Goal: Download file/media

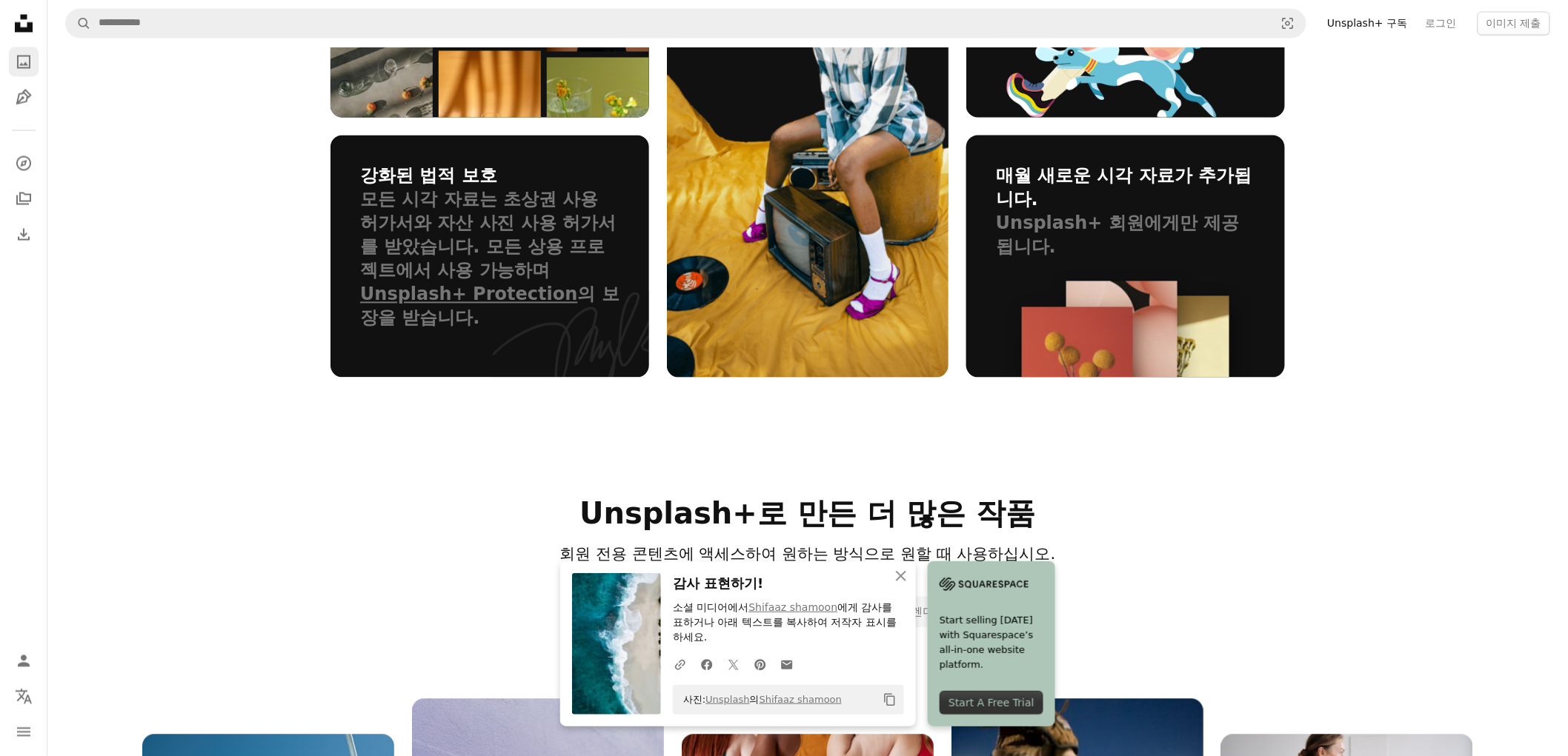
scroll to position [1234, 0]
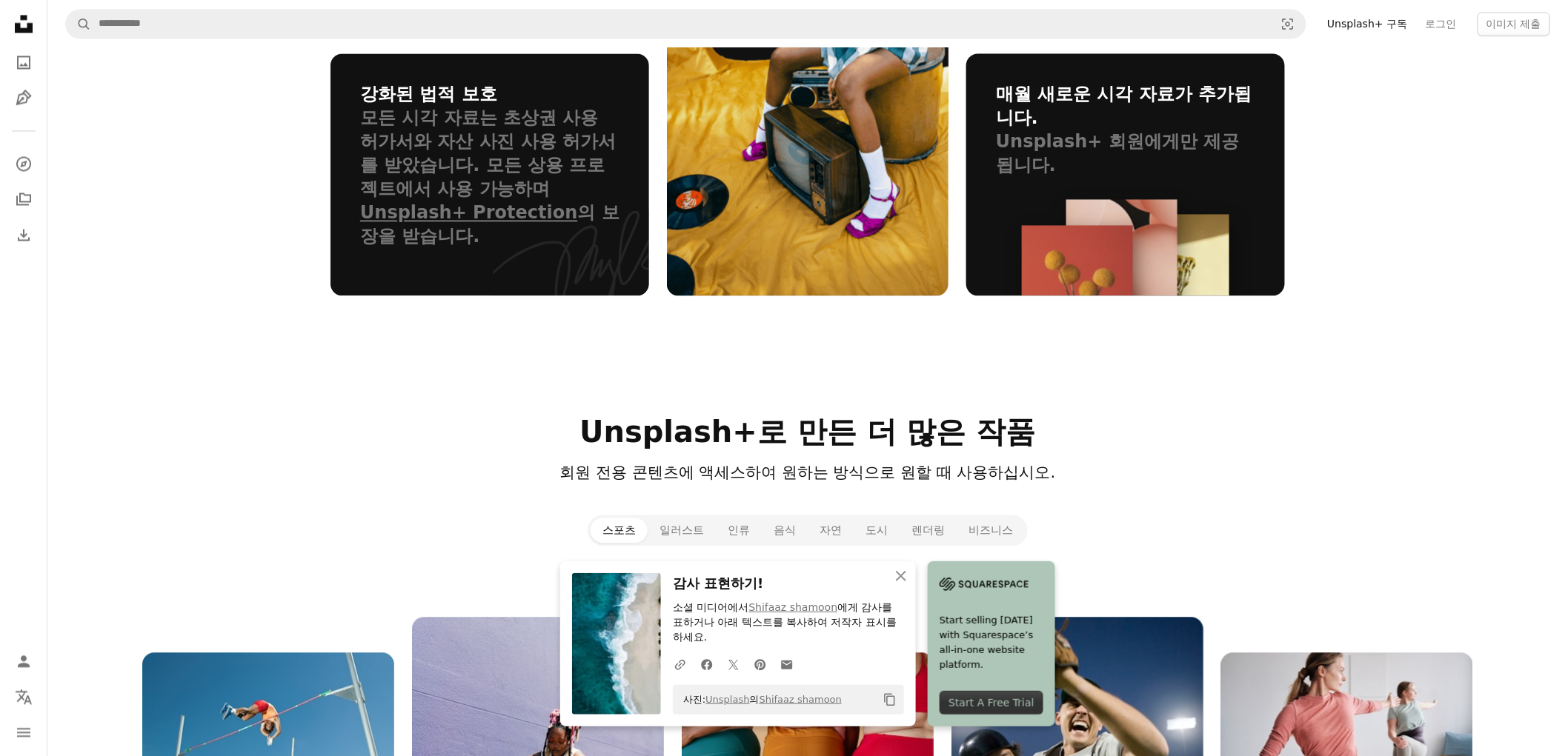
click at [22, 32] on icon at bounding box center [24, 24] width 18 height 18
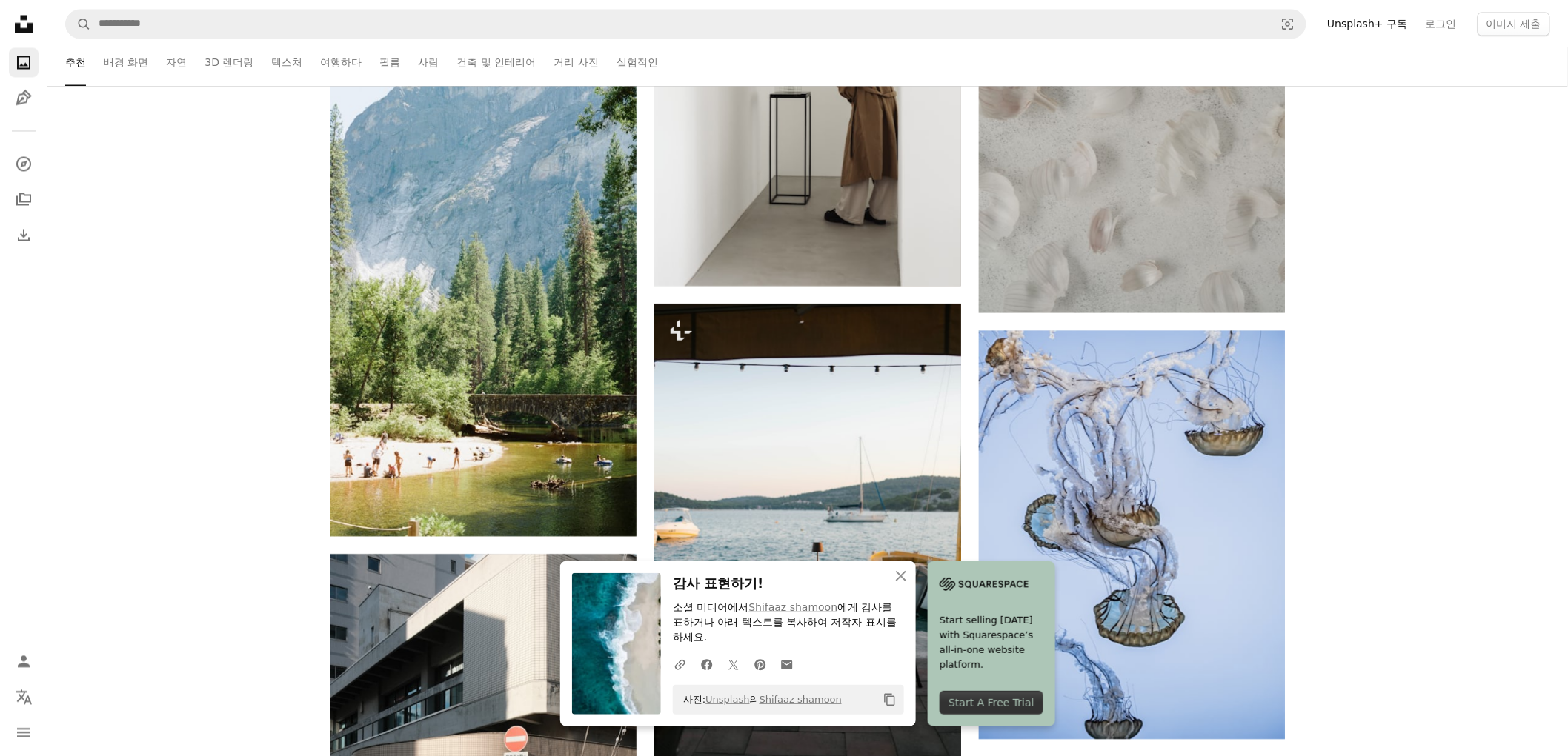
scroll to position [0, 0]
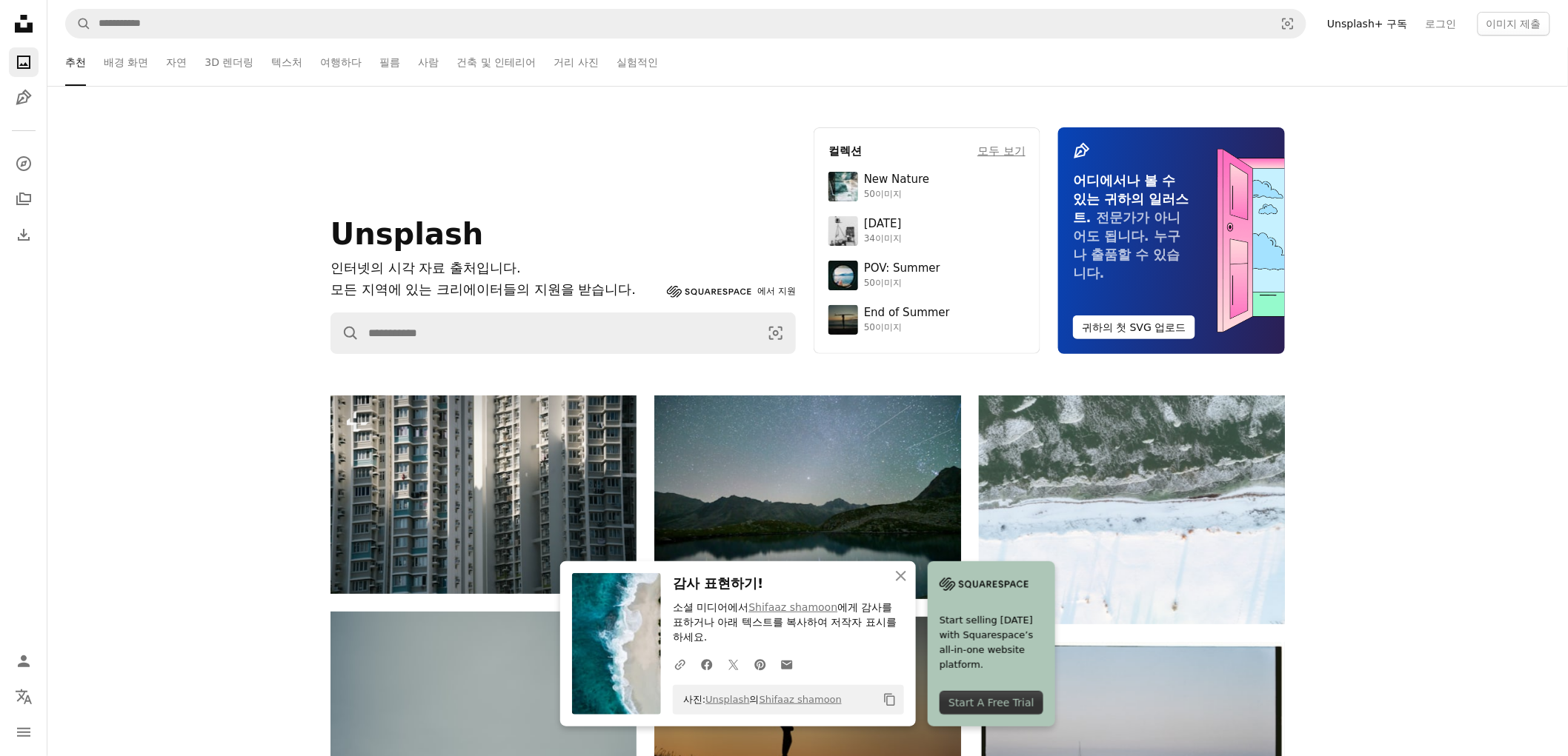
click at [151, 158] on div "Unsplash 인터넷의 시각 자료 출처입니다. 모든 지역에 있는 크리에이터들의 지원을 받습니다. Squarespace 에서 지원 A magn…" at bounding box center [808, 240] width 1521 height 226
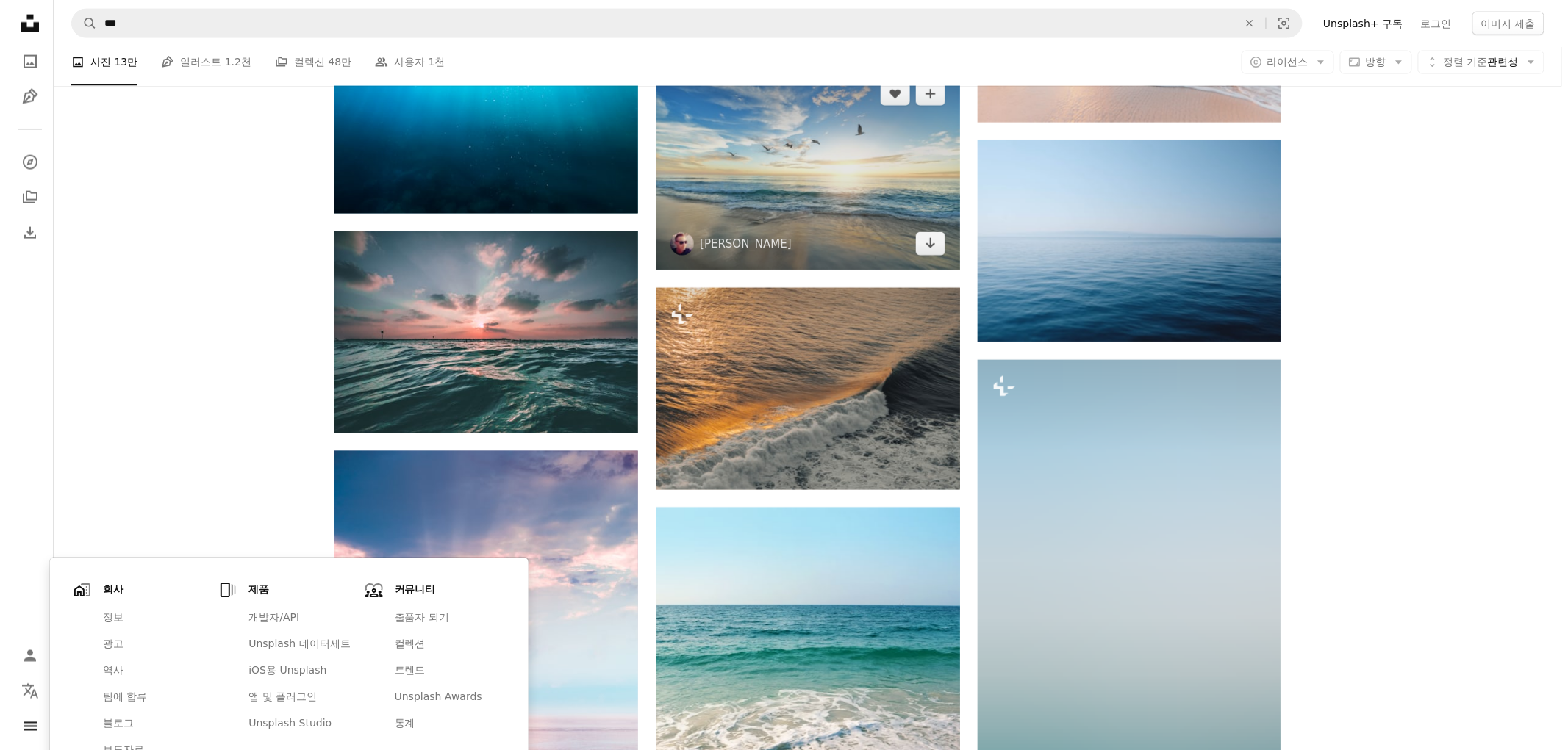
scroll to position [575, 0]
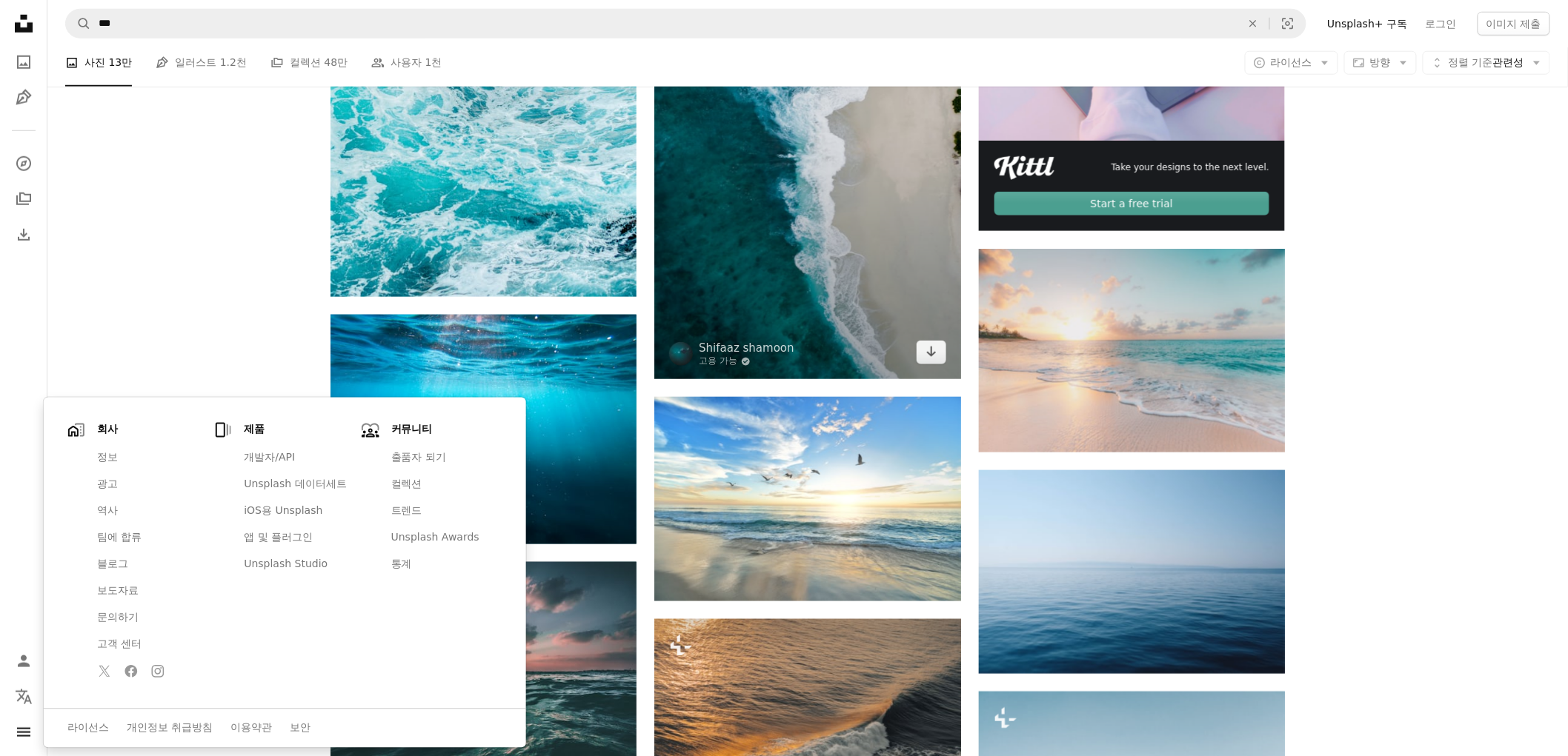
click at [754, 175] on img at bounding box center [807, 108] width 306 height 545
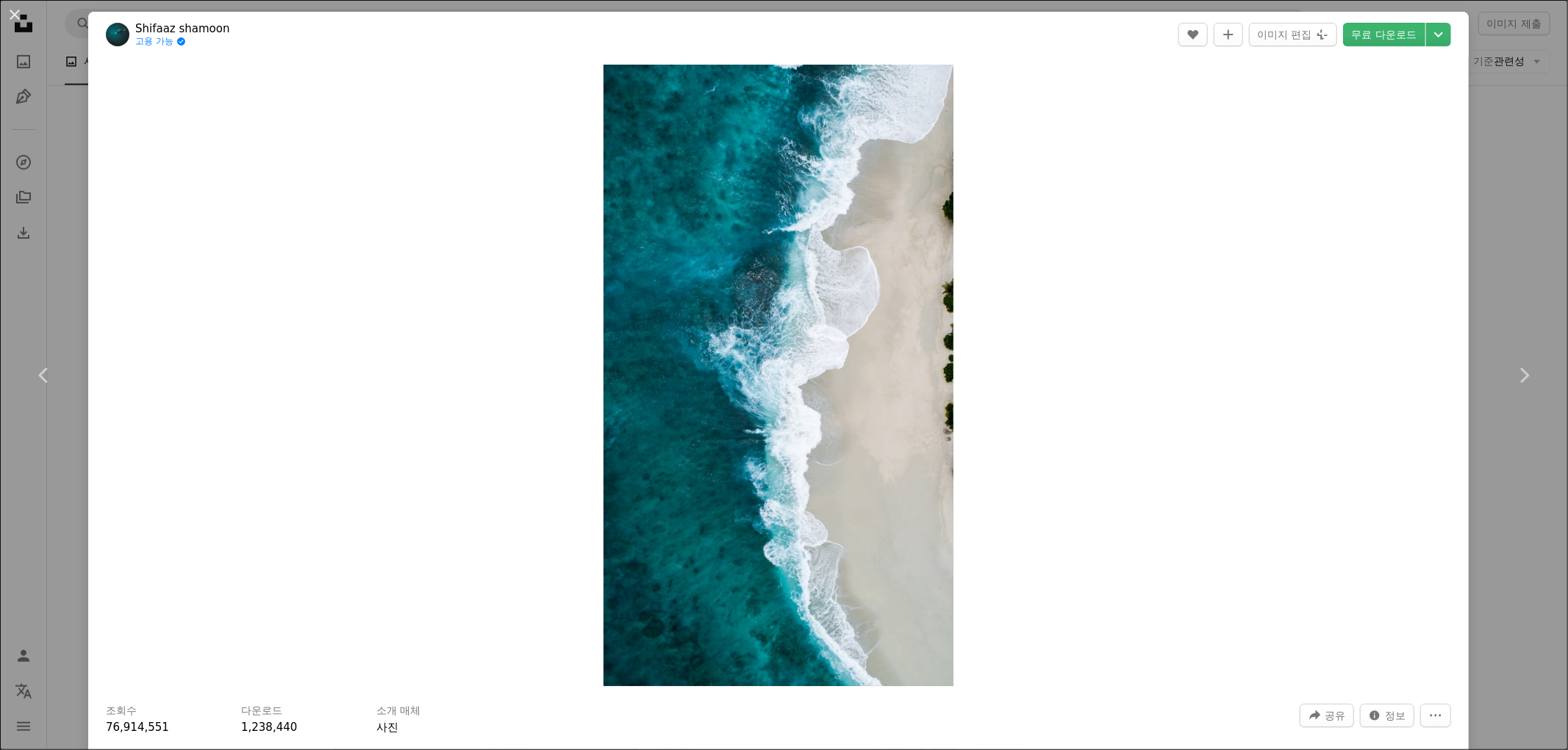
scroll to position [245, 0]
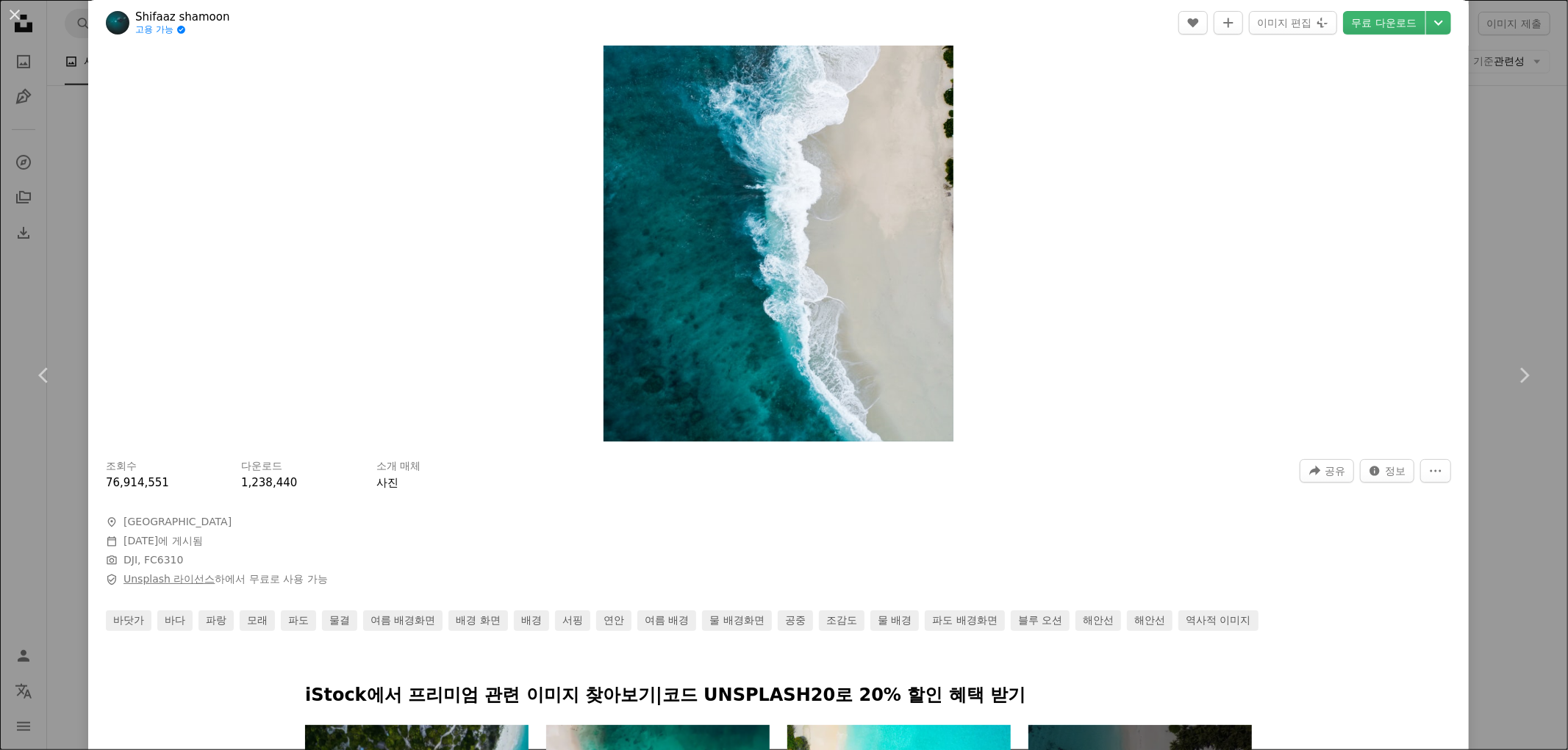
click at [181, 576] on link "Unsplash 라이선스" at bounding box center [169, 578] width 91 height 12
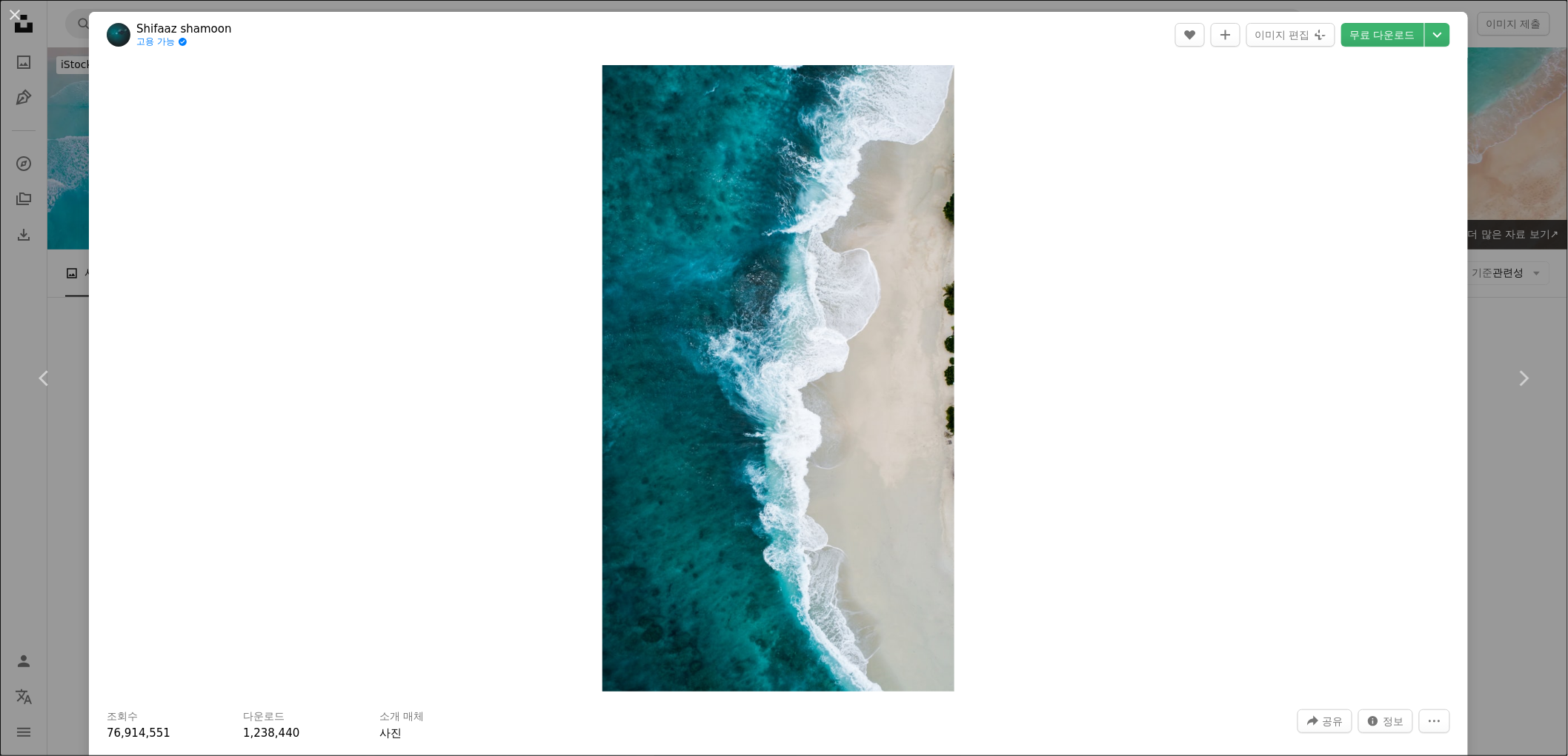
scroll to position [579, 0]
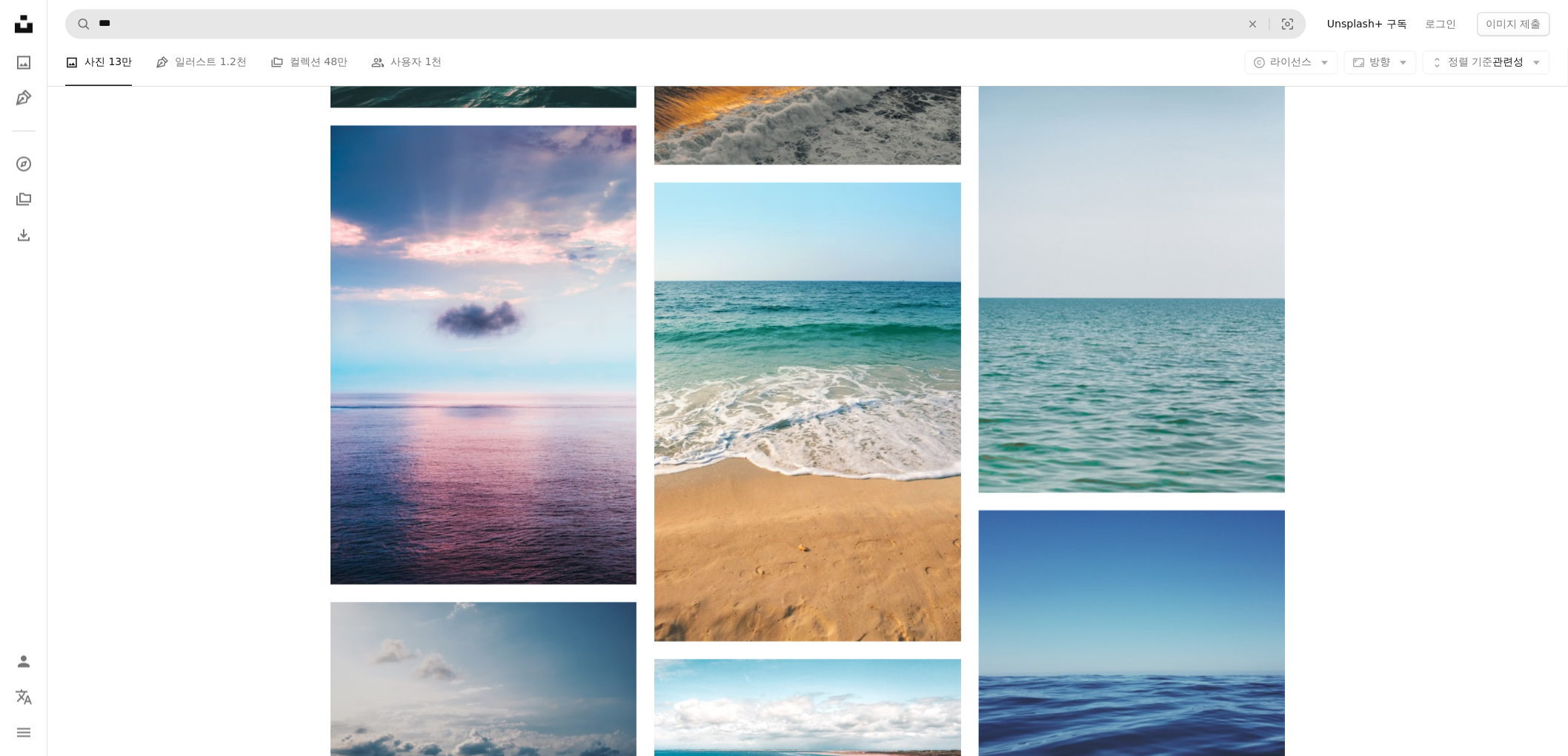
scroll to position [1813, 0]
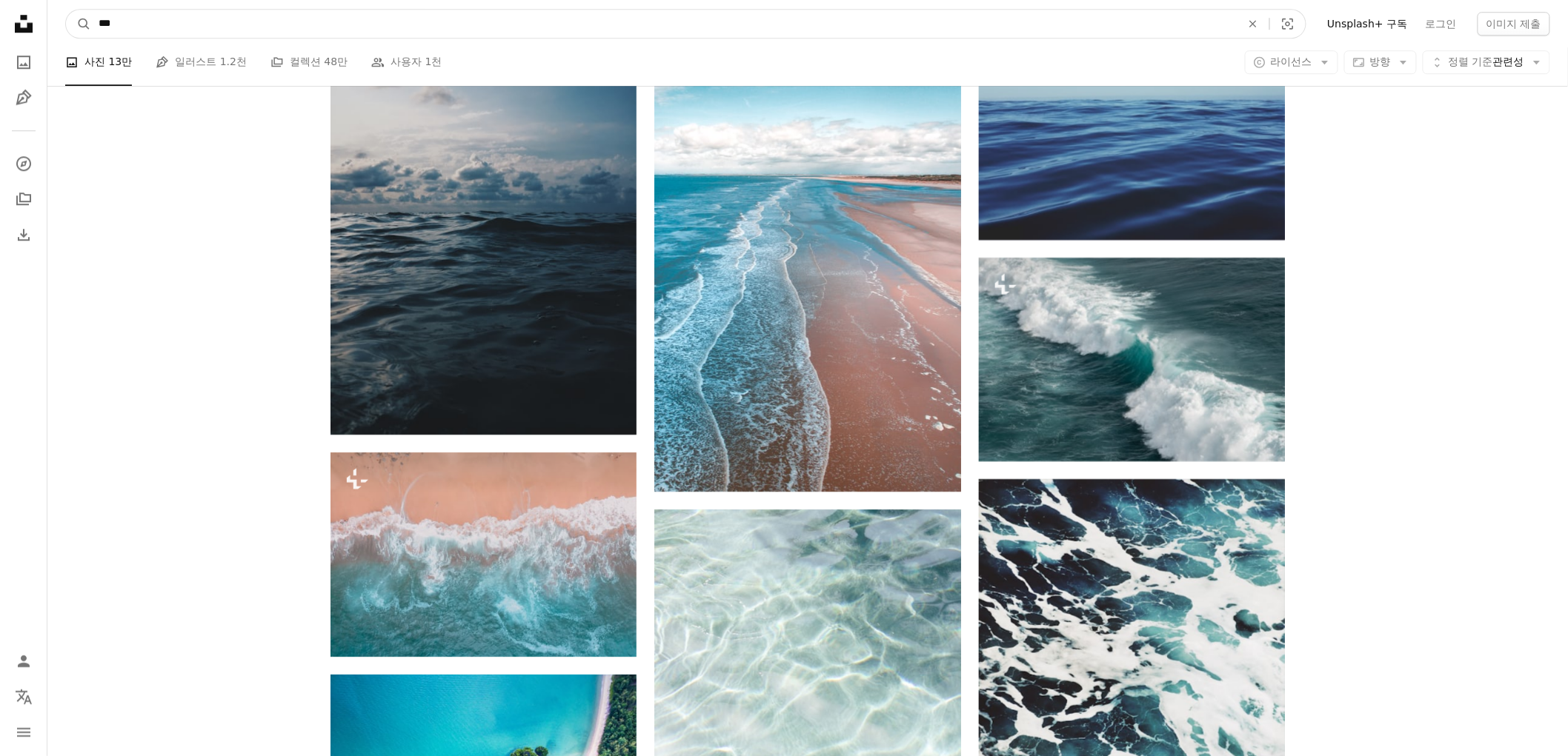
drag, startPoint x: 199, startPoint y: 28, endPoint x: 0, endPoint y: 132, distance: 224.5
click at [0, 132] on div "Unsplash logo Unsplash 홈 A photo Pen Tool A compass A stack of folders Download…" at bounding box center [784, 24] width 1568 height 3673
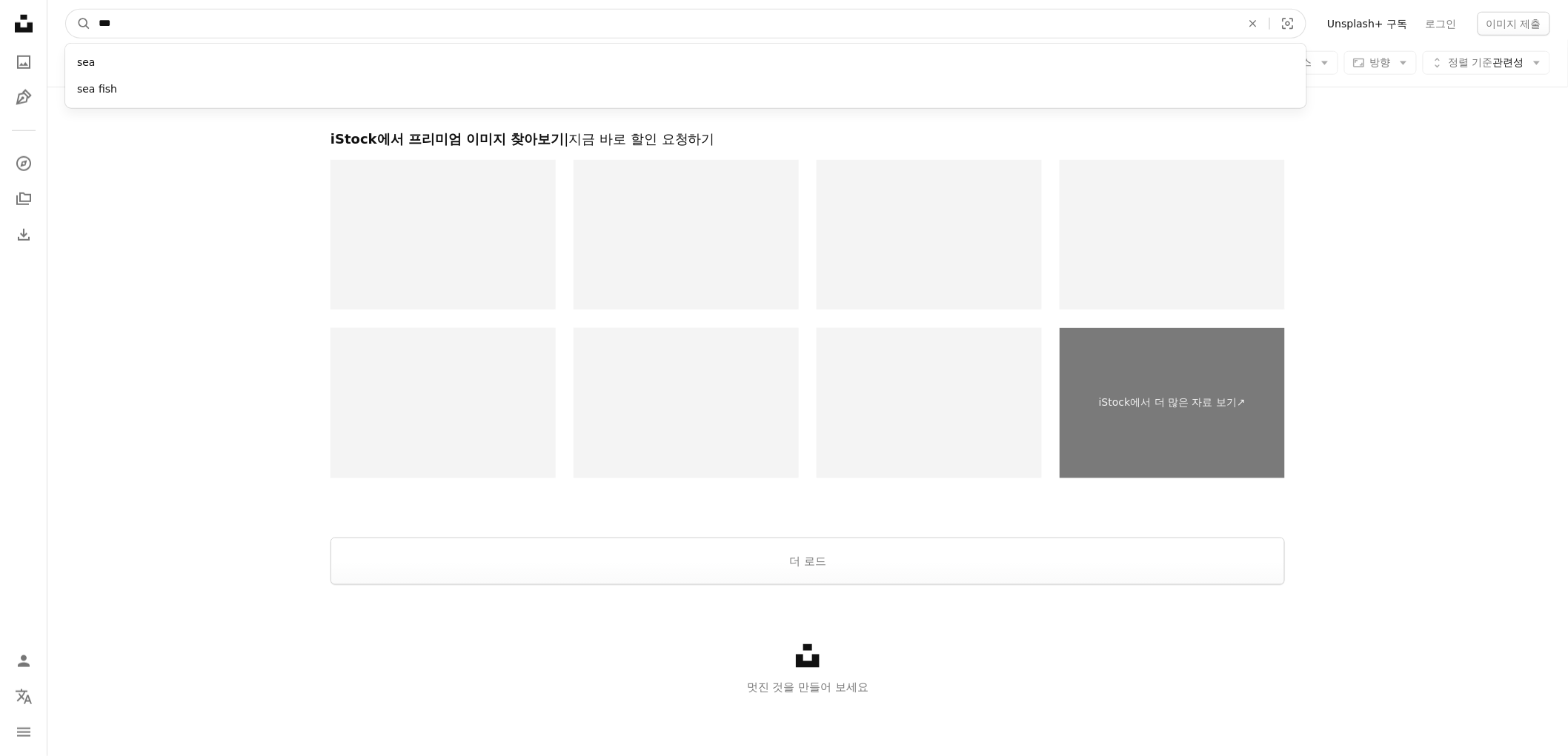
scroll to position [2342, 0]
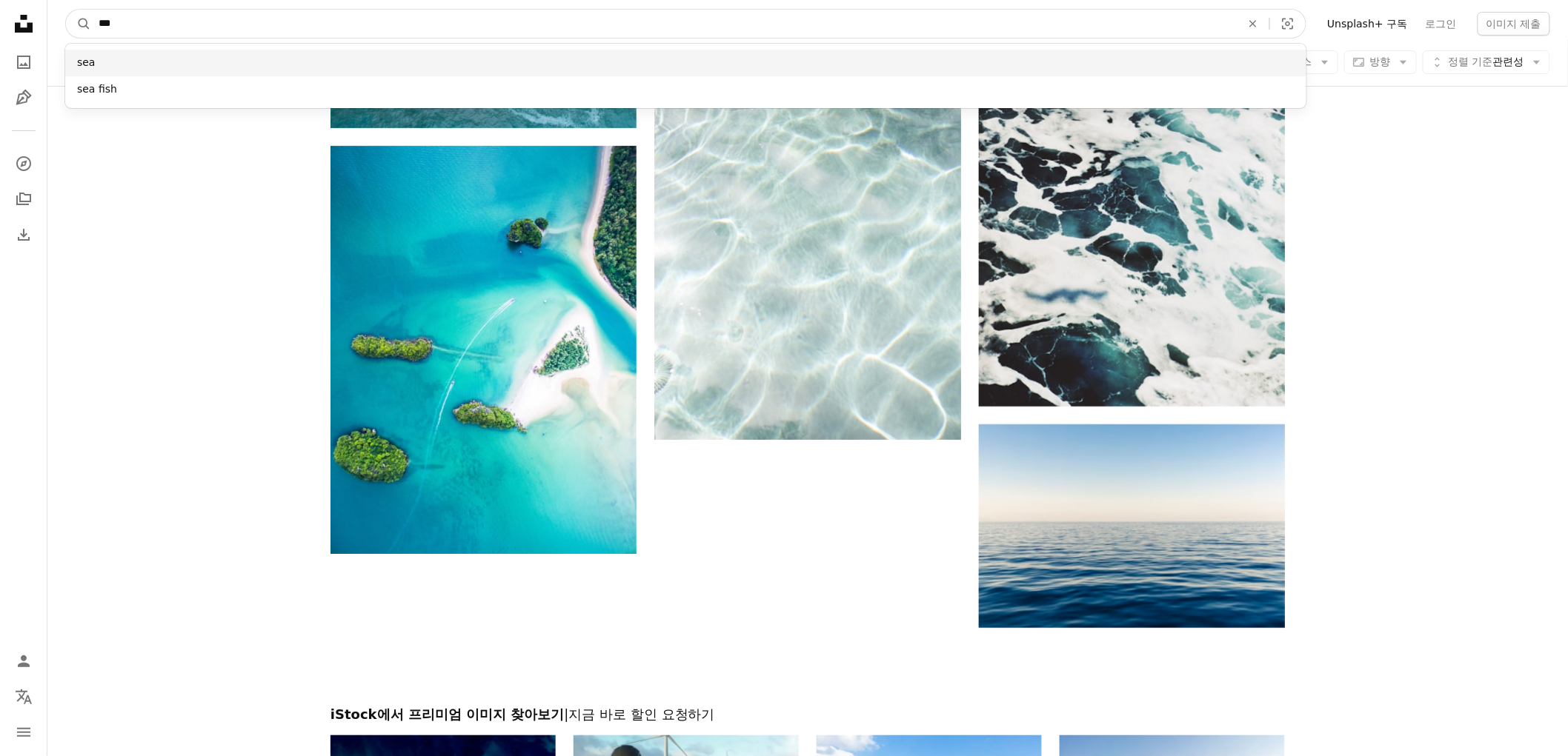
paste input "******"
type input "*********"
click button "A magnifying glass" at bounding box center [79, 24] width 25 height 28
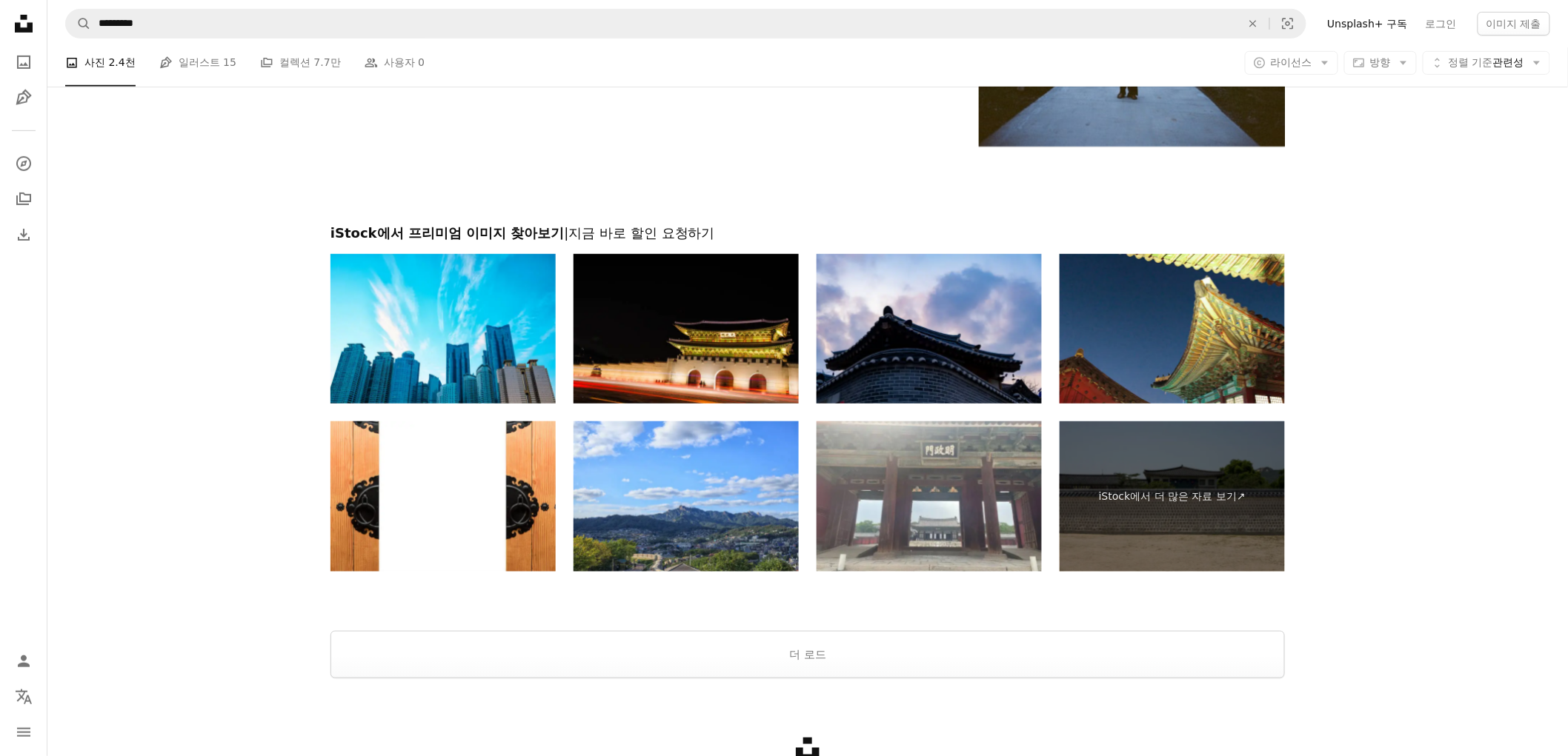
scroll to position [2726, 0]
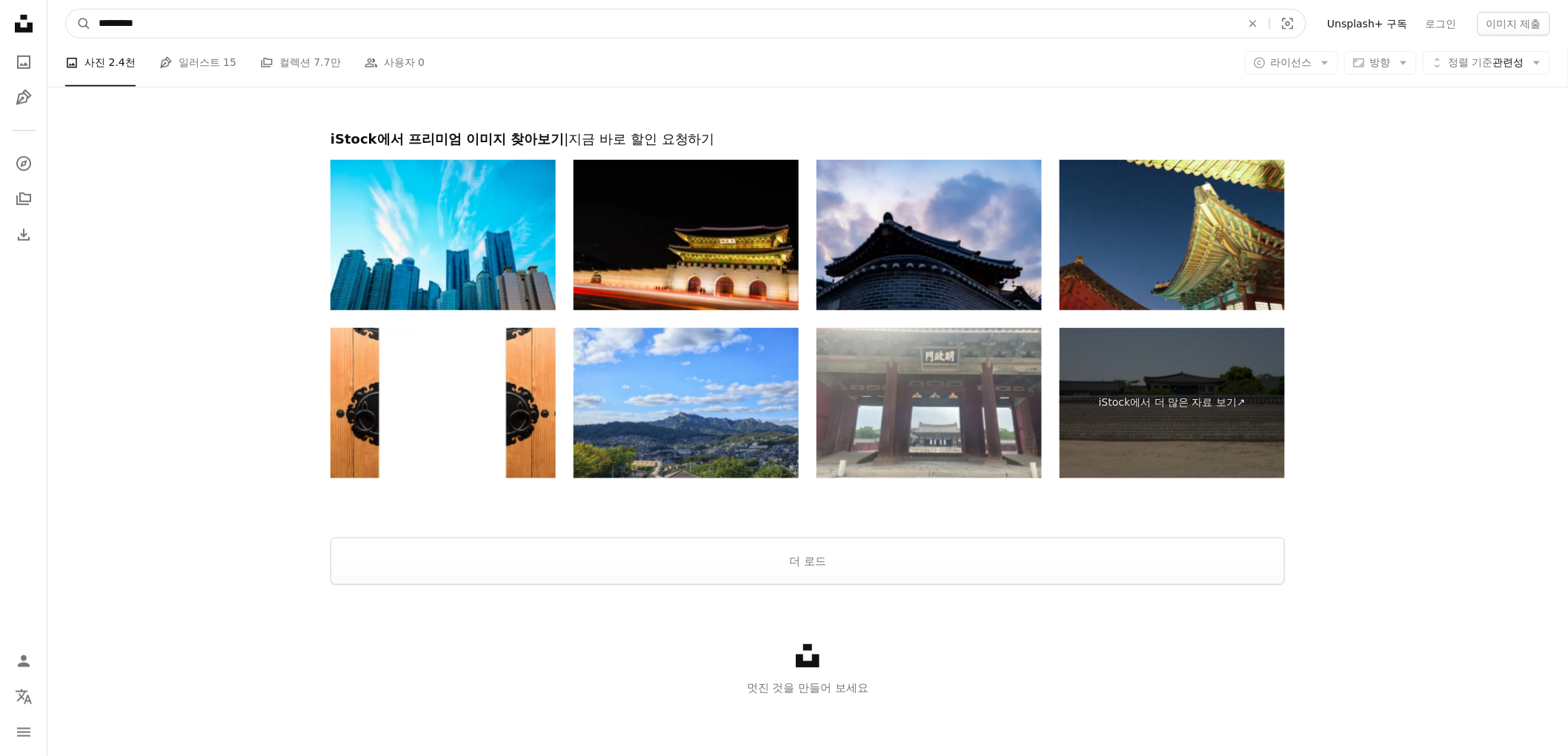
drag, startPoint x: 264, startPoint y: 20, endPoint x: 0, endPoint y: 80, distance: 270.7
type input "**"
click button "A magnifying glass" at bounding box center [79, 24] width 25 height 28
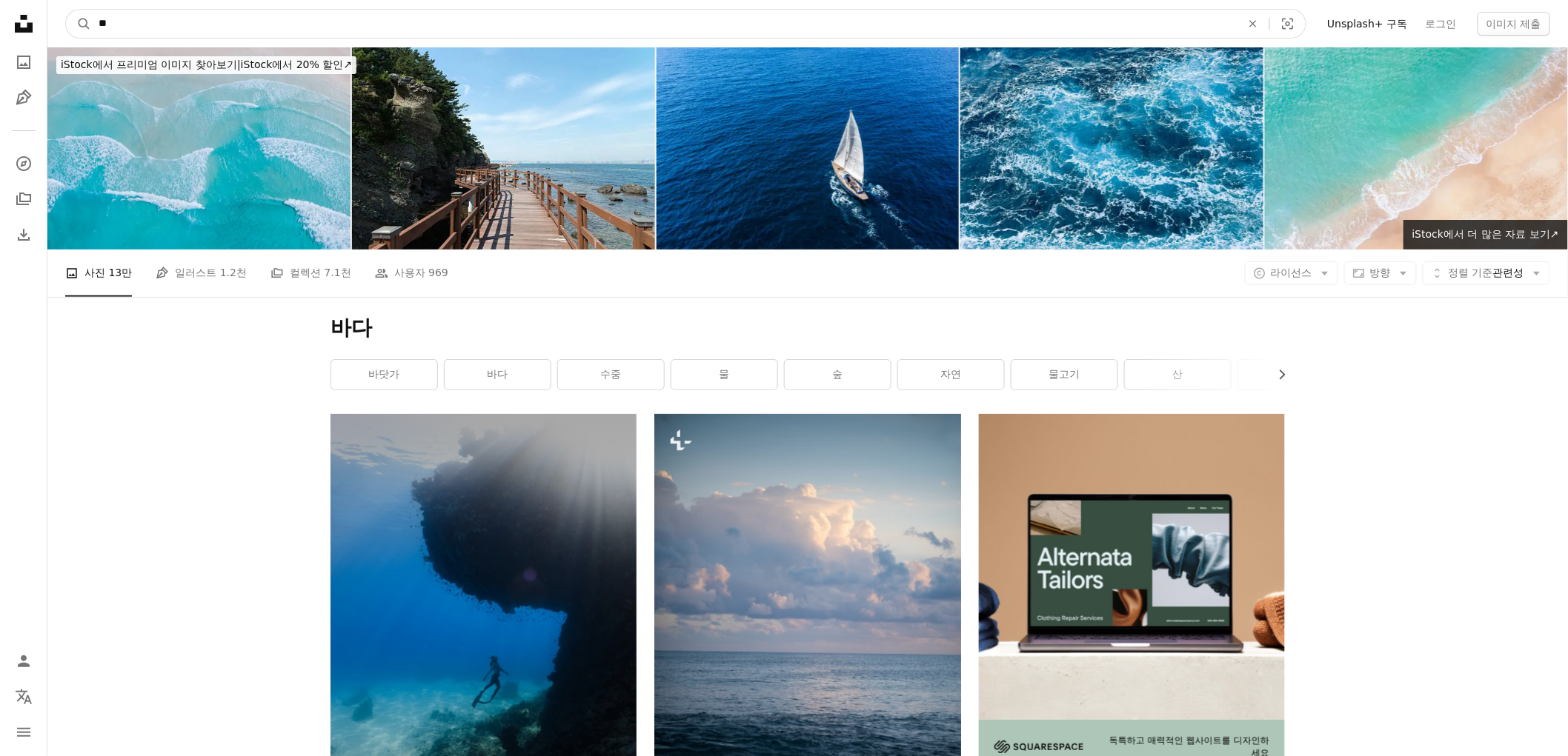
click at [560, 26] on input "**" at bounding box center [664, 24] width 1146 height 28
type input "*****"
click button "A magnifying glass" at bounding box center [79, 24] width 25 height 28
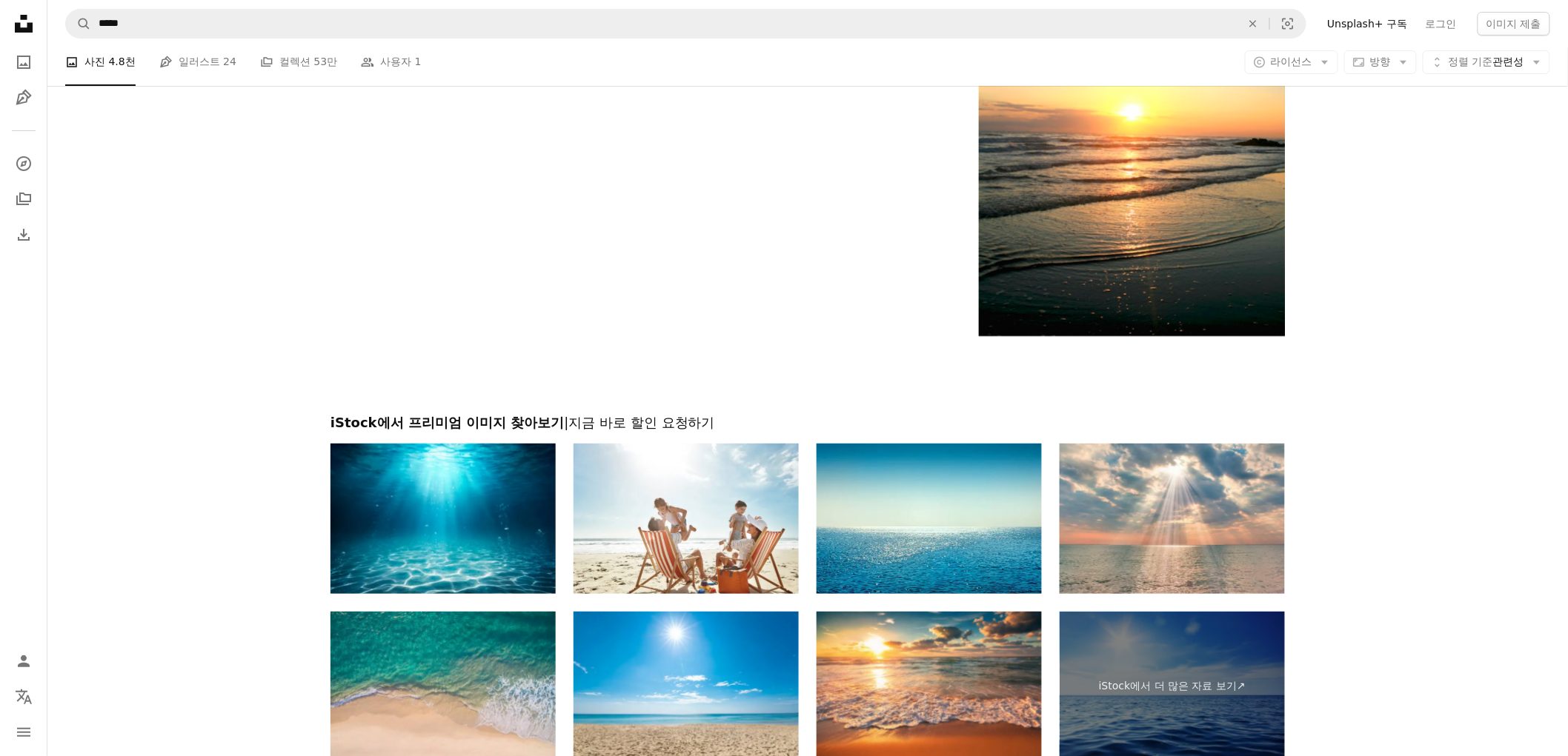
scroll to position [2468, 0]
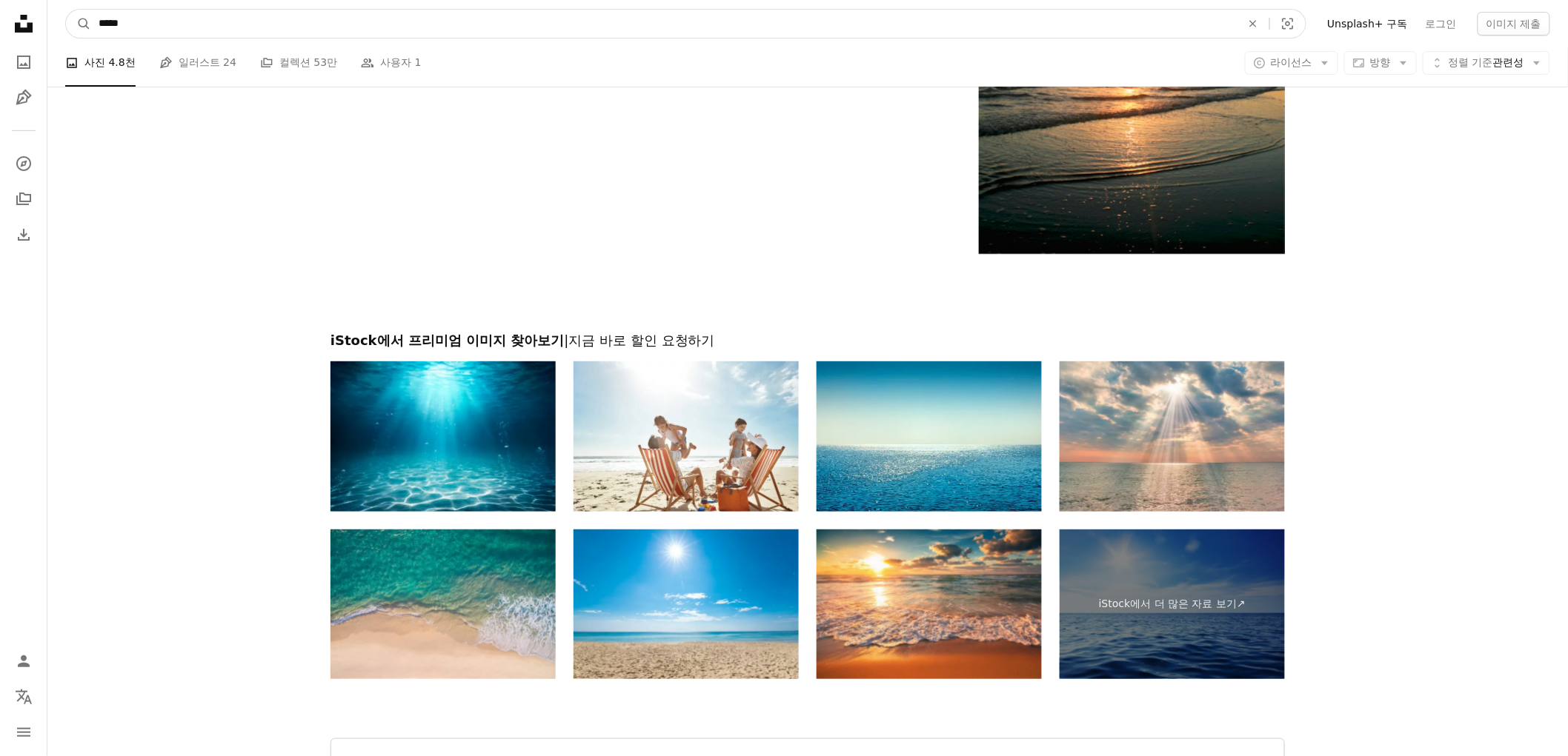
click at [298, 30] on input "*****" at bounding box center [664, 24] width 1146 height 28
type input "**"
click at [66, 9] on button "A magnifying glass" at bounding box center [79, 24] width 25 height 28
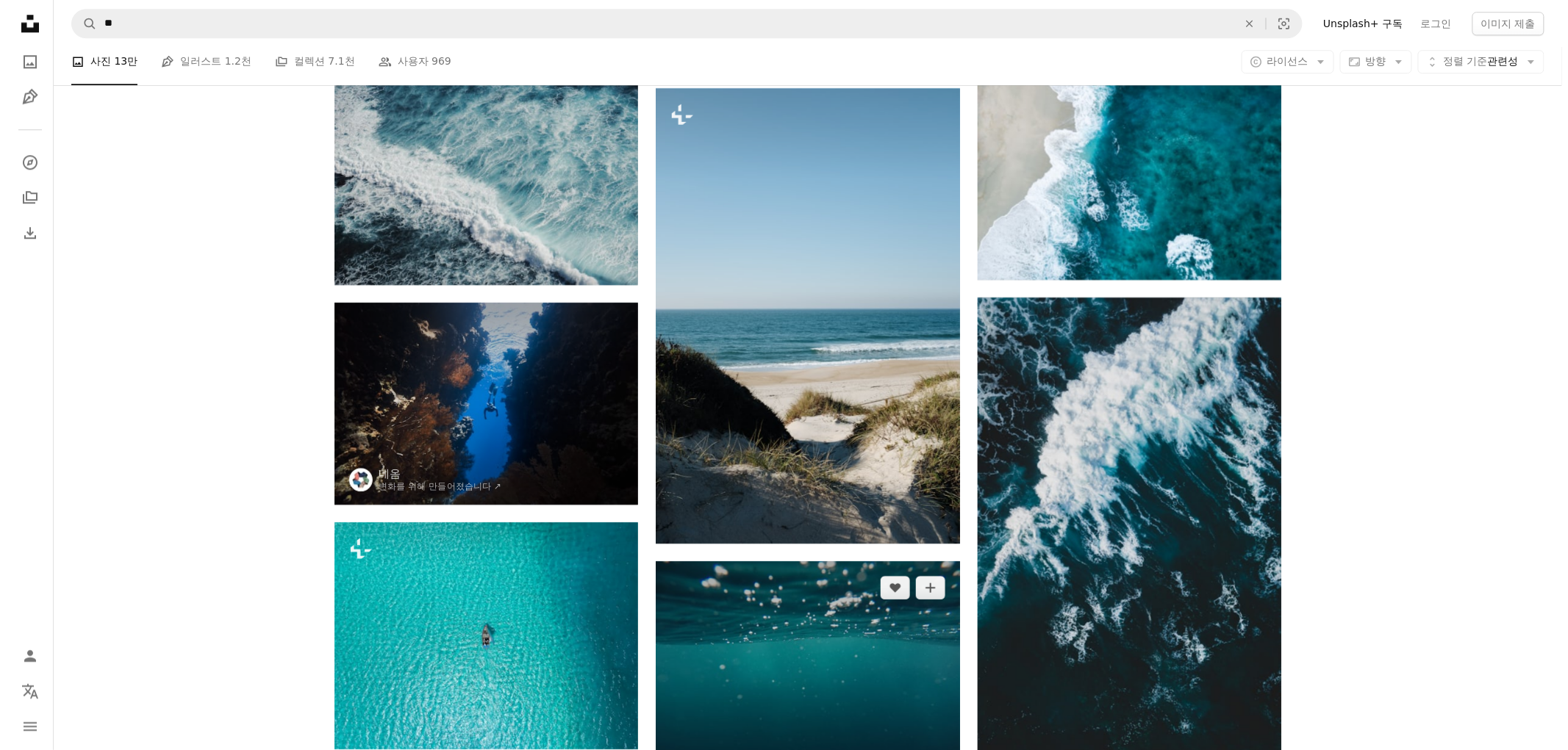
scroll to position [1128, 0]
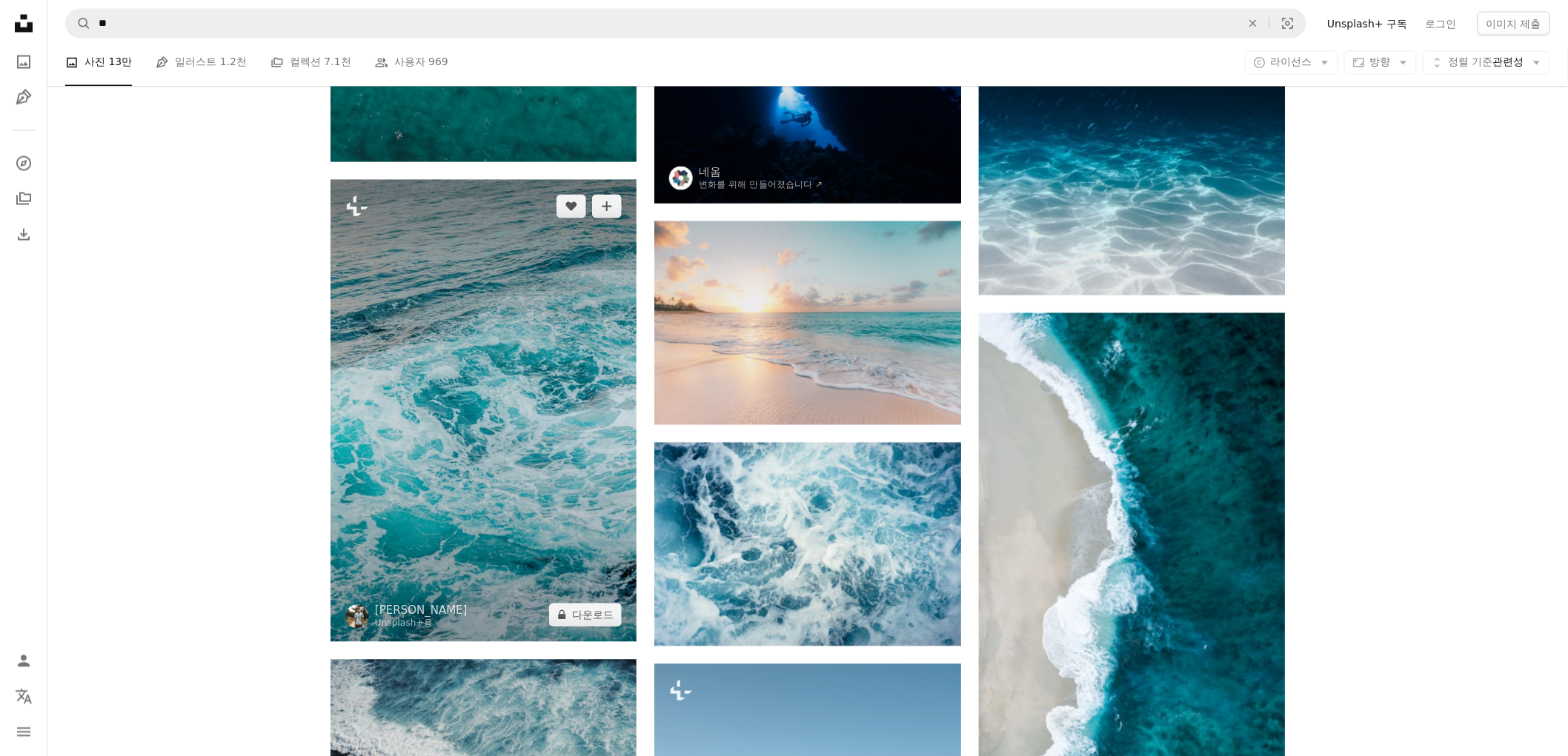
click at [479, 417] on img at bounding box center [483, 411] width 306 height 462
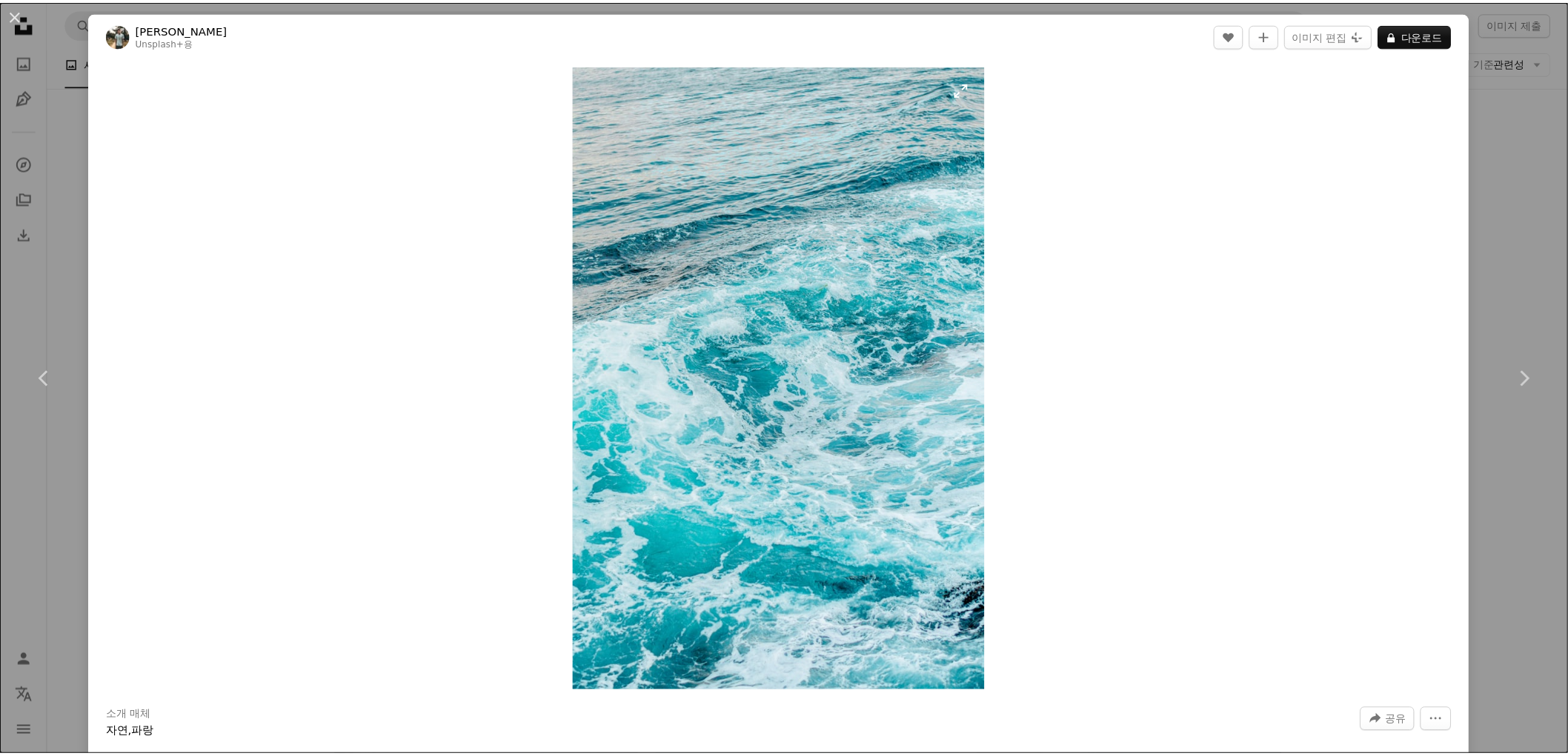
scroll to position [658, 0]
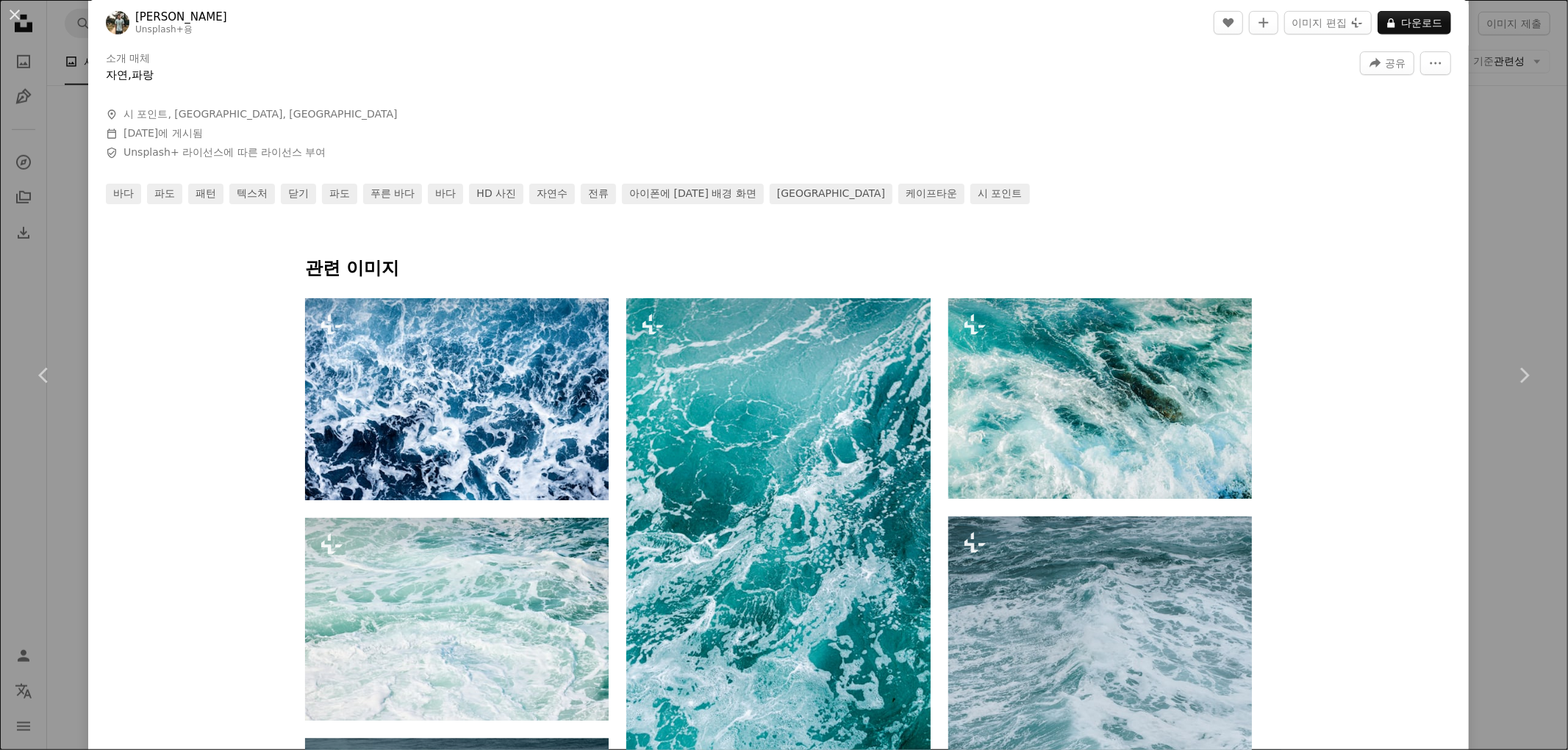
click at [1531, 267] on div "An X shape Chevron left Chevron right 로웬 스미스 Unsplash+ 용 A heart A plus sign 이미…" at bounding box center [784, 375] width 1568 height 750
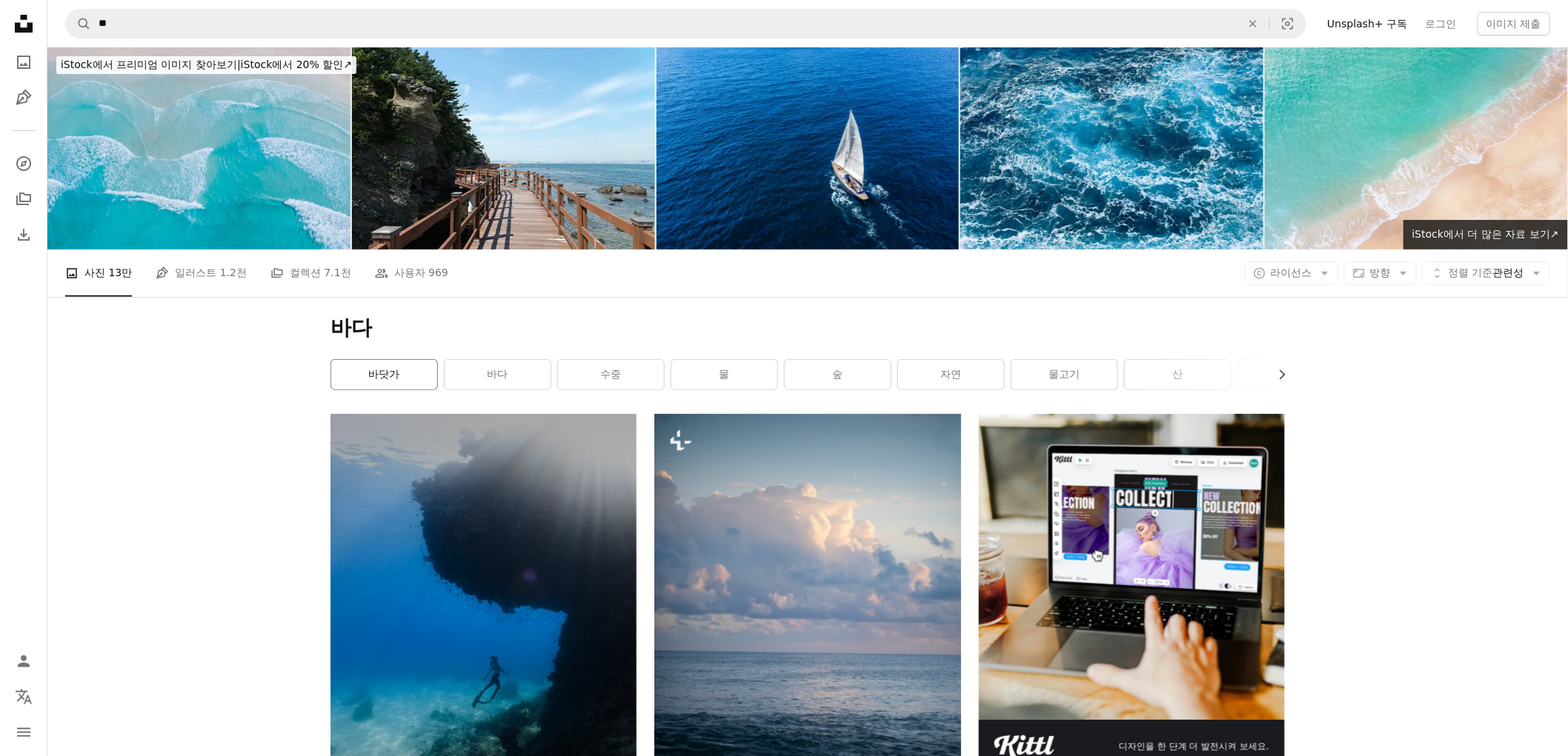
click at [385, 360] on link "바닷가" at bounding box center [384, 375] width 106 height 30
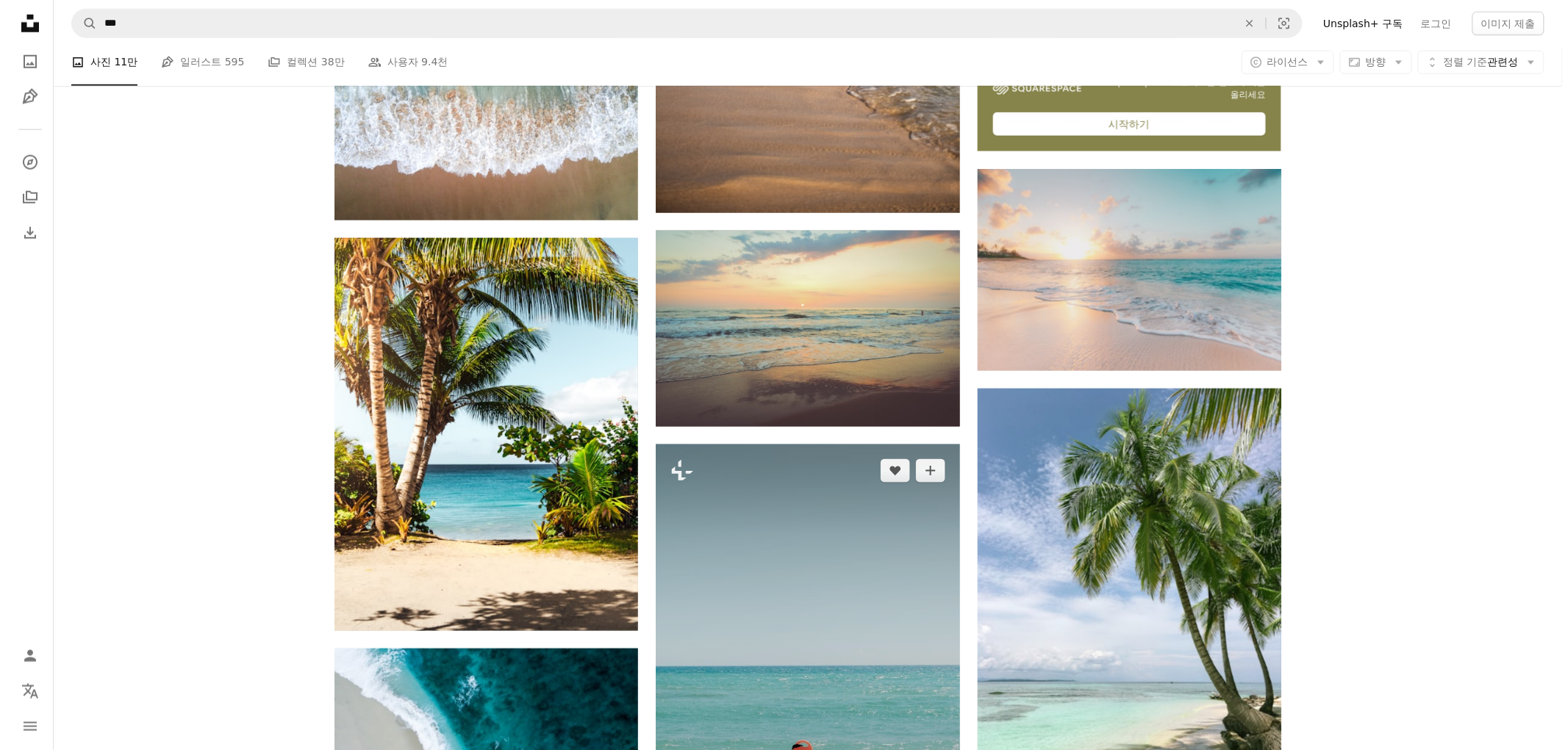
scroll to position [816, 0]
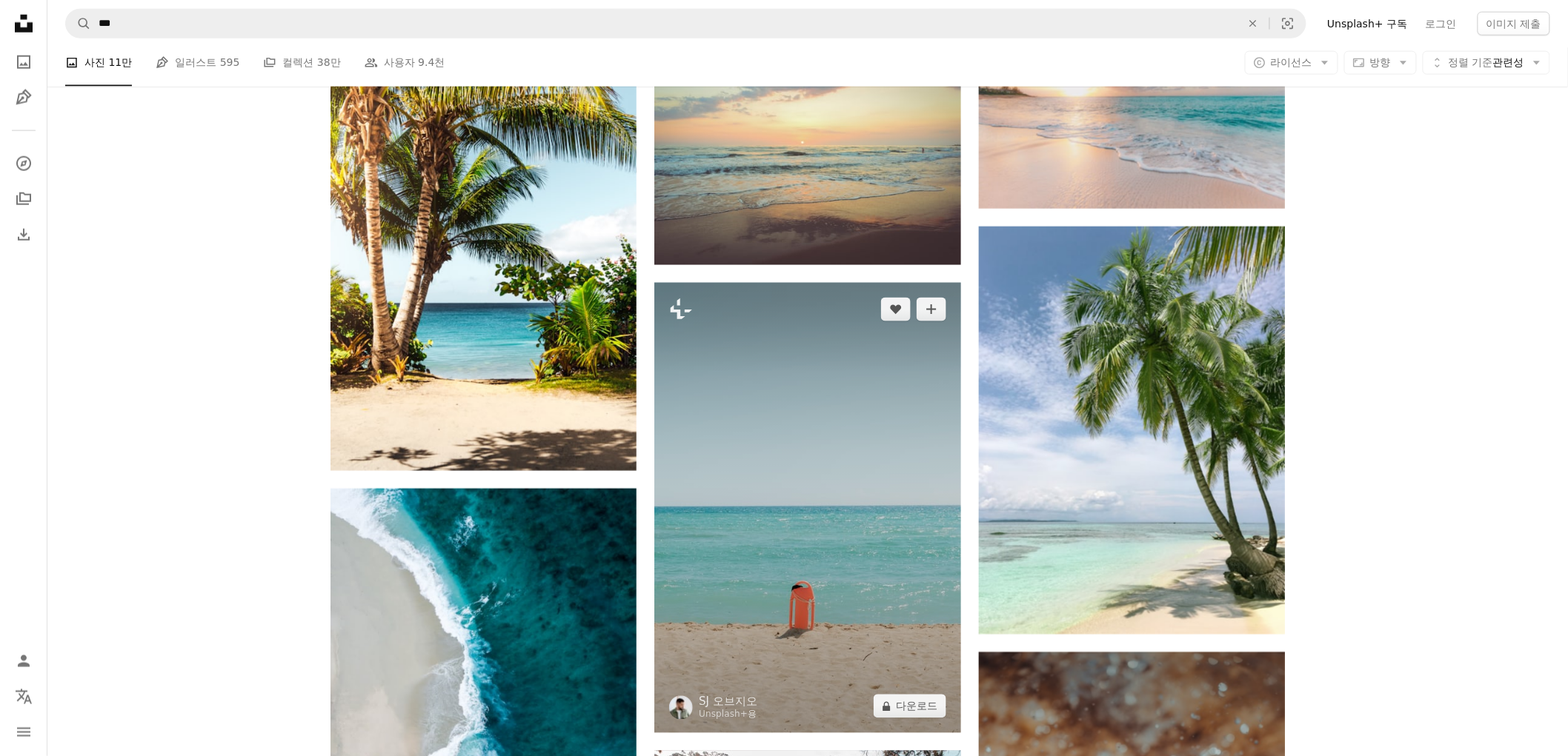
click at [808, 550] on img at bounding box center [807, 508] width 306 height 450
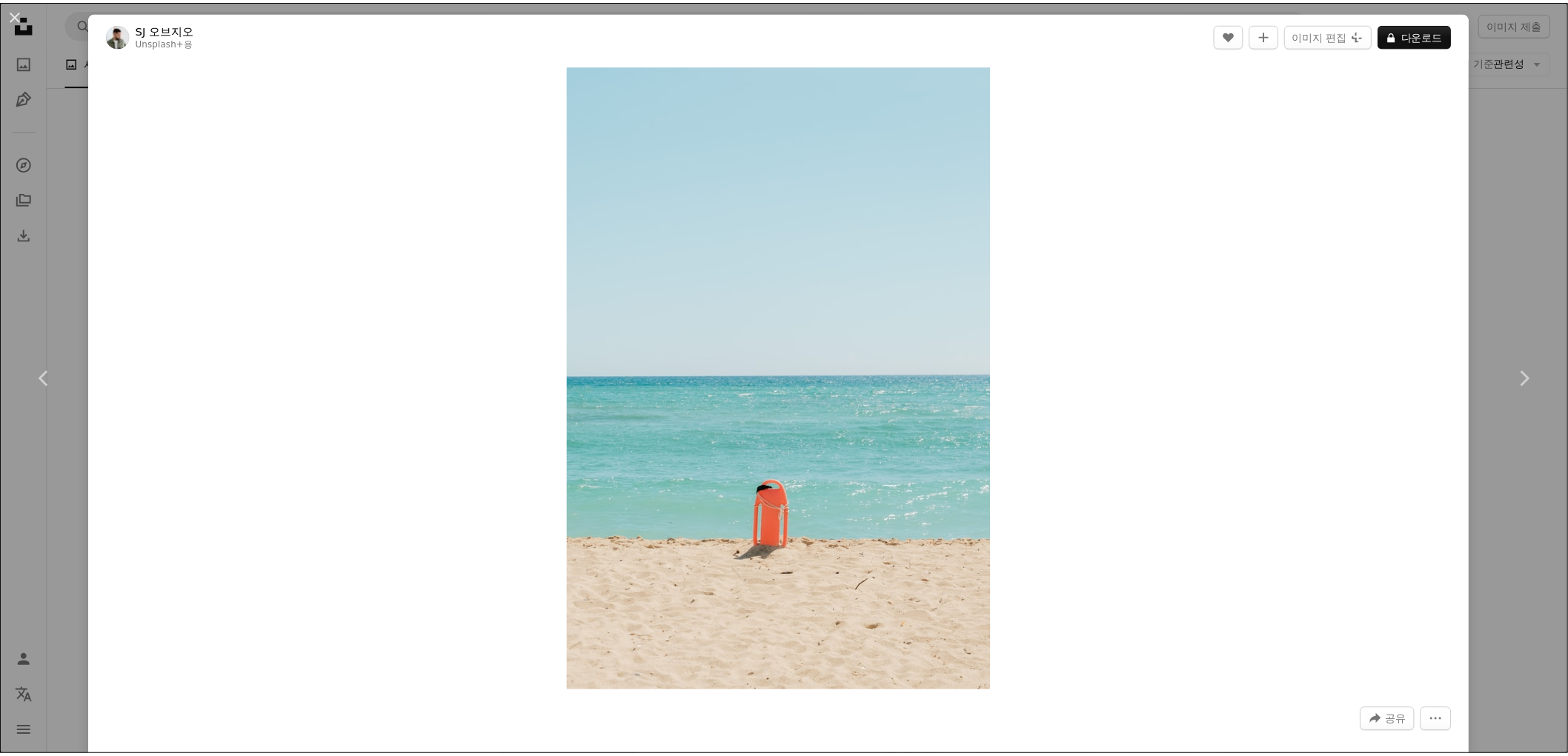
scroll to position [247, 0]
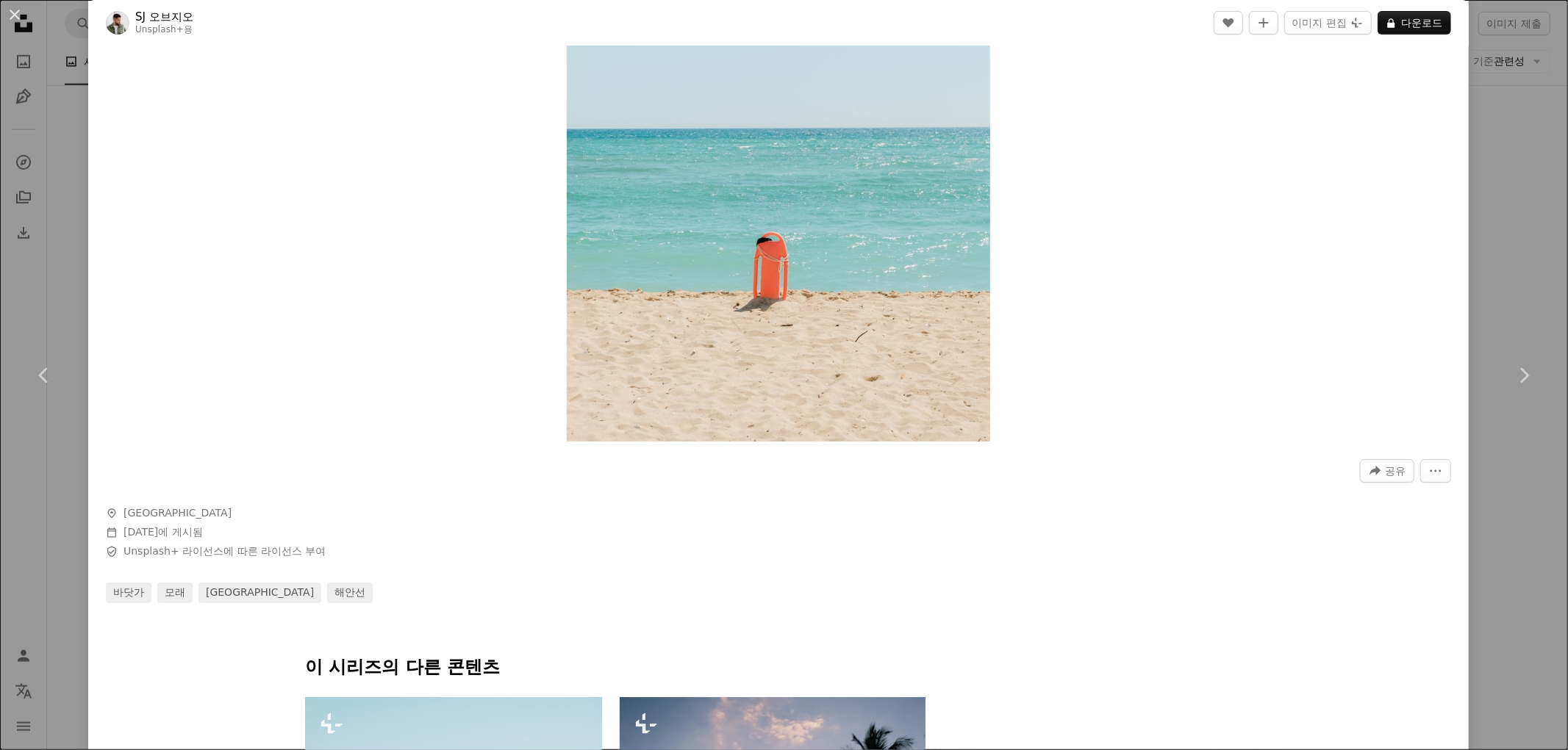
click at [1410, 9] on header "SJ 오브지오 Unsplash+ 용 A heart A plus sign 이미지 편집 Plus sign for Unsplash+ A lock 다…" at bounding box center [779, 23] width 1381 height 45
click at [1408, 23] on font "다운로드" at bounding box center [1421, 23] width 41 height 12
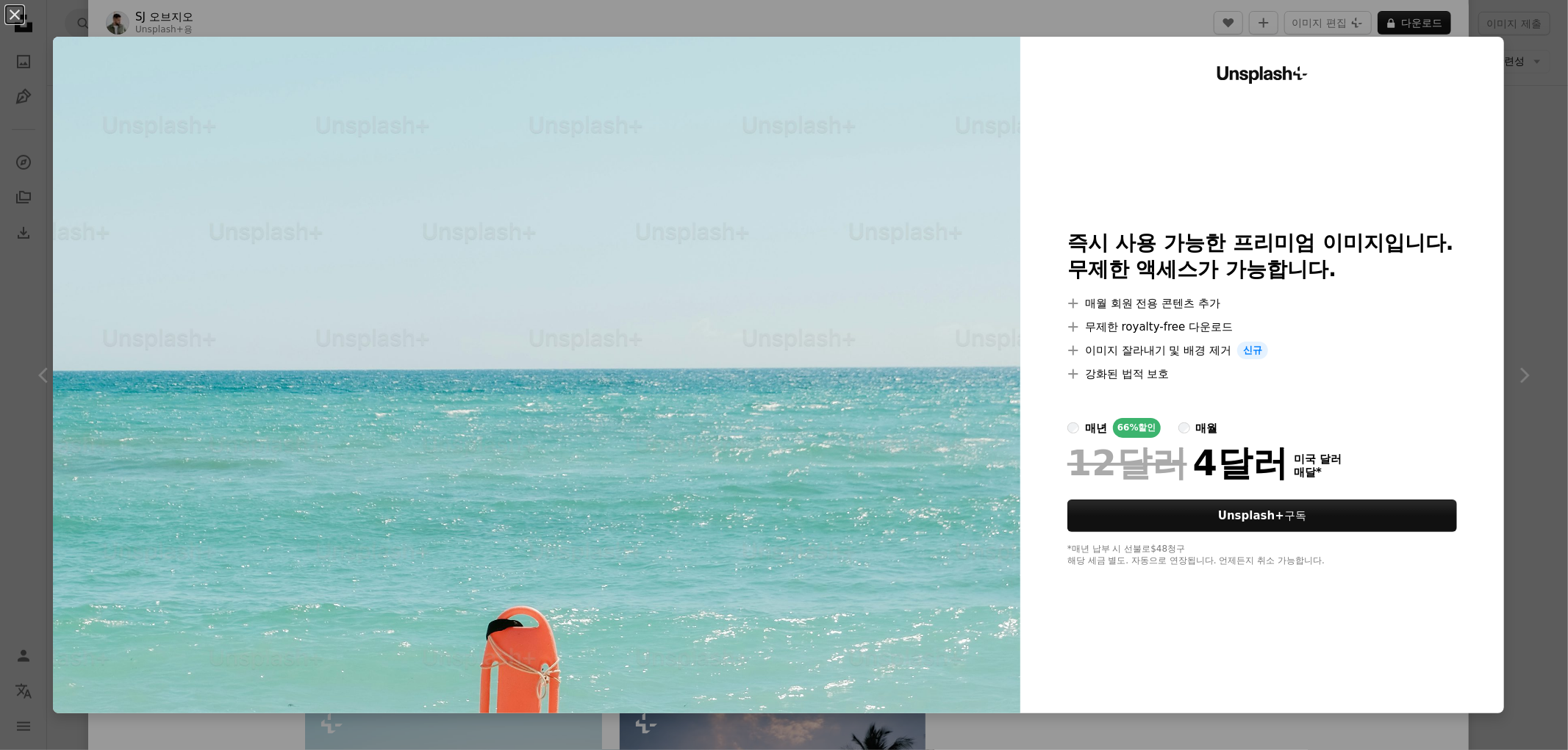
click at [1221, 19] on div "An X shape Unsplash+ 즉시 사용 가능한 프리미엄 이미지입니다. 무제한 액세스가 가능합니다. A plus sign 매월 회원 전…" at bounding box center [784, 375] width 1568 height 750
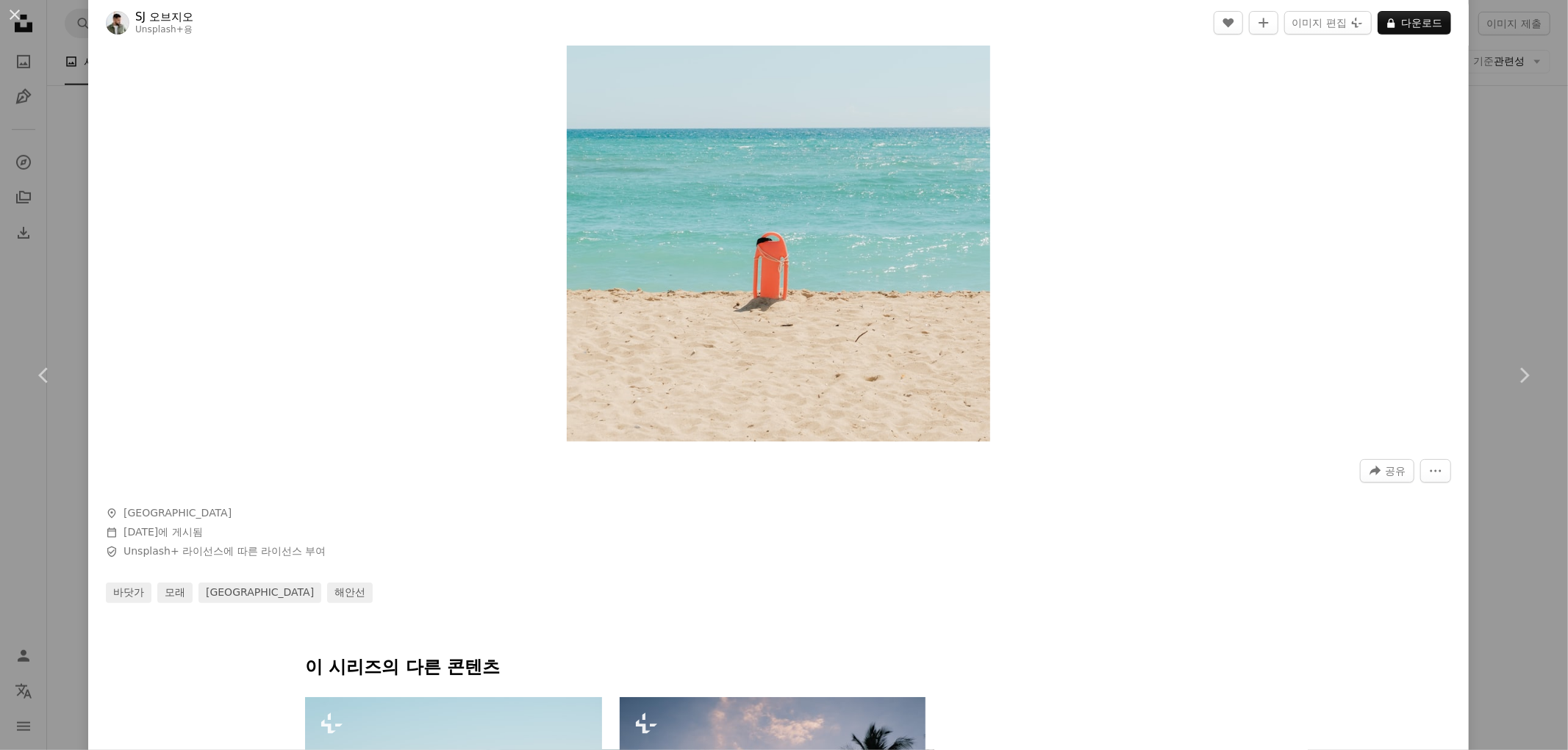
click at [1500, 79] on div "An X shape Chevron left Chevron right SJ 오브지오 Unsplash+ 용 A heart A plus sign 이…" at bounding box center [784, 375] width 1568 height 750
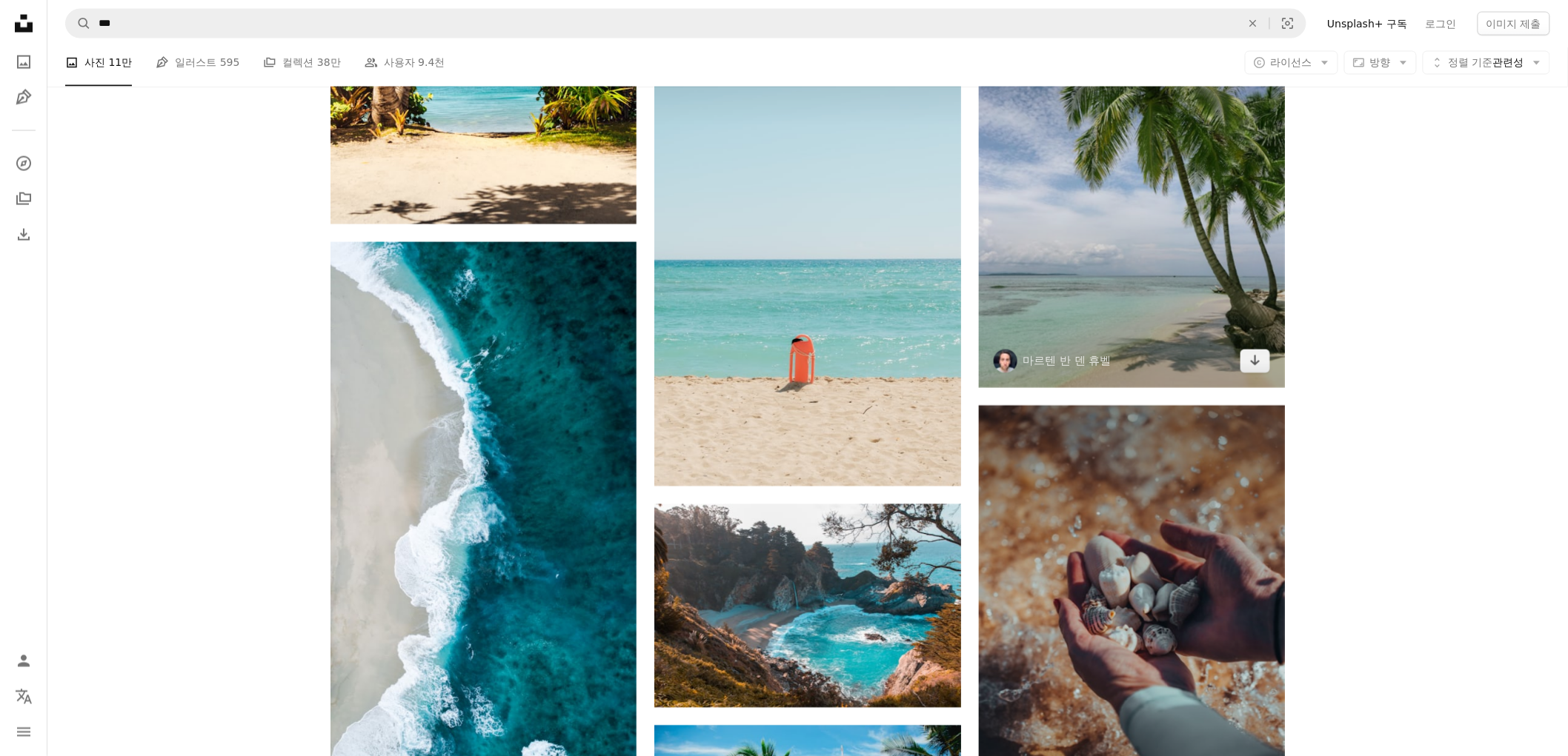
scroll to position [1316, 0]
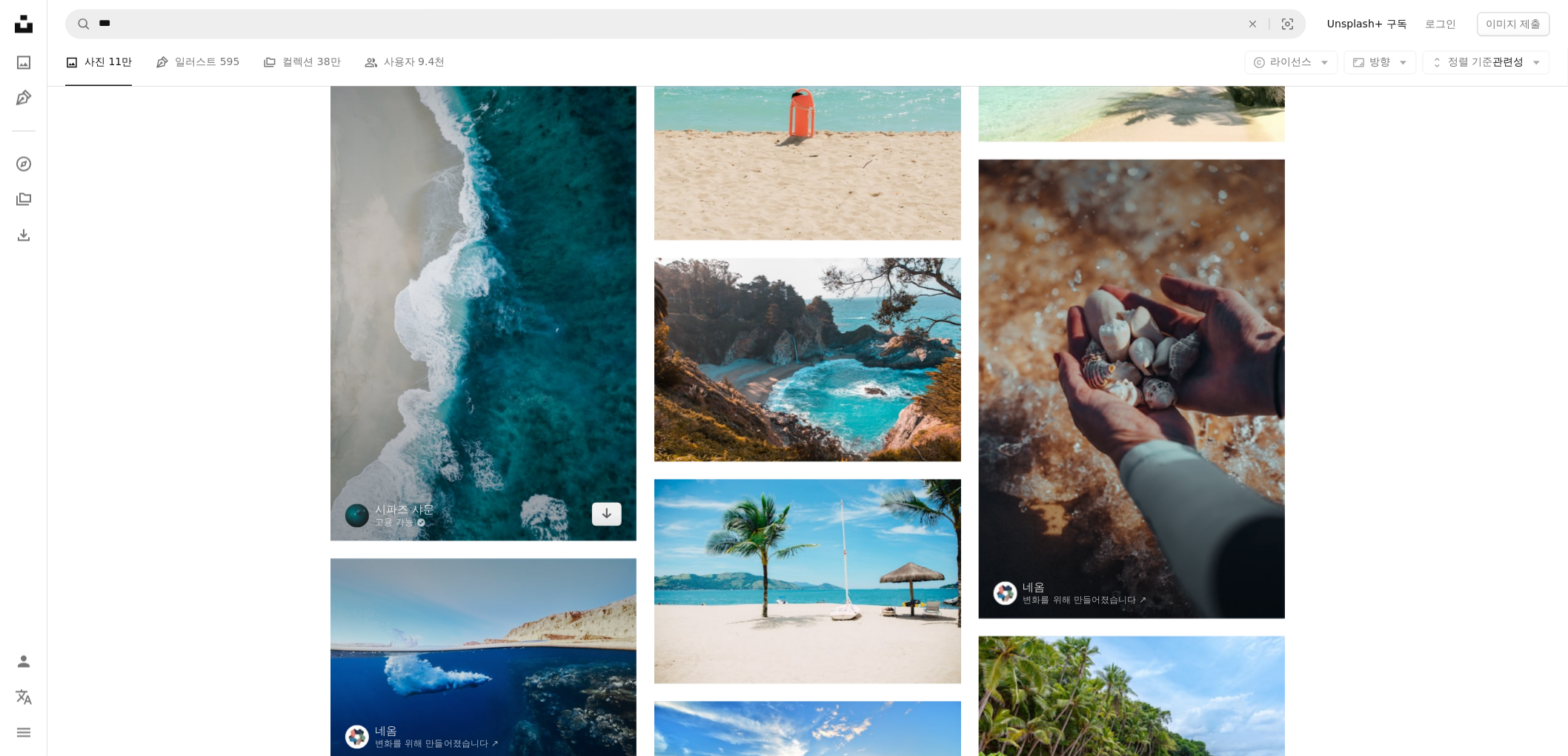
click at [535, 343] on img at bounding box center [483, 268] width 306 height 545
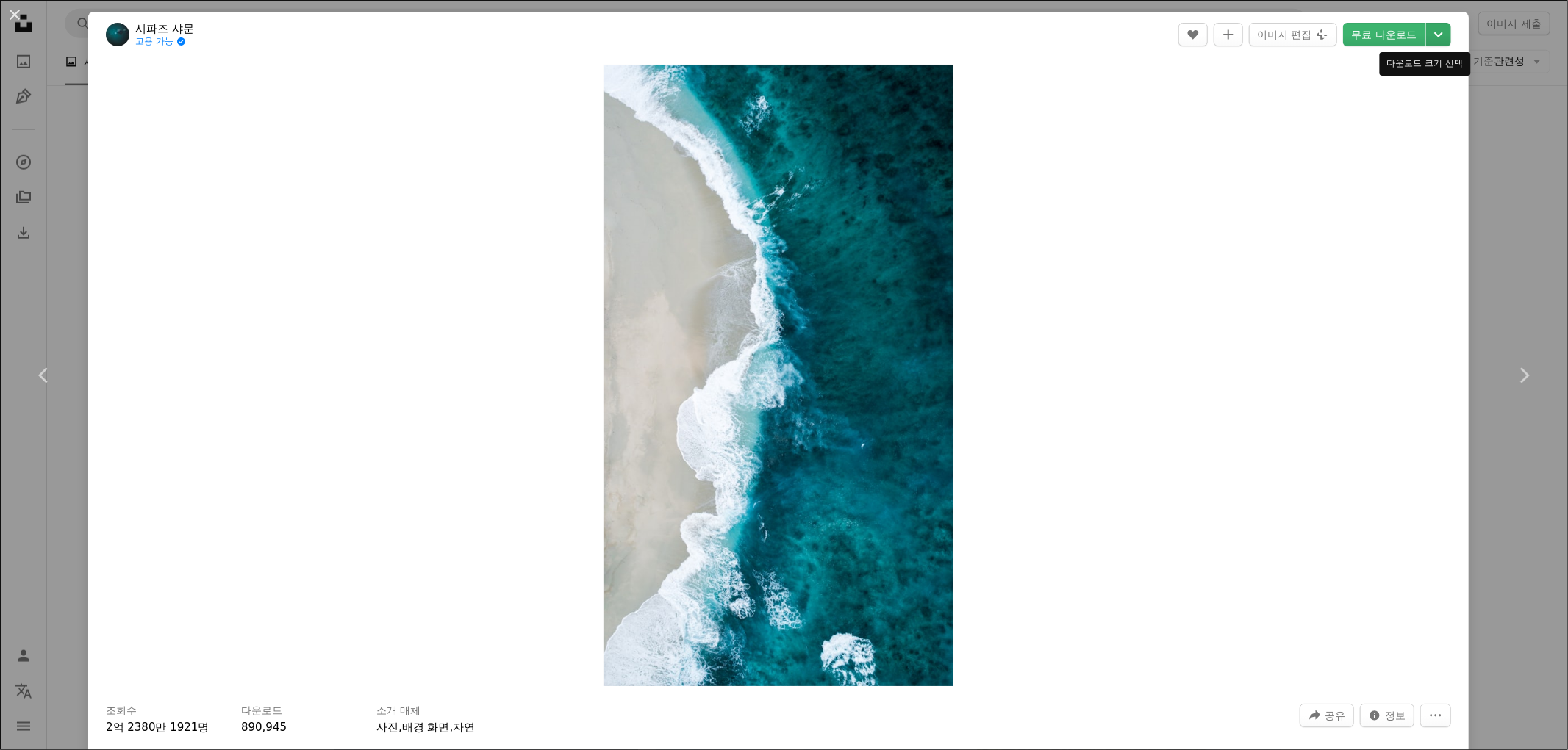
click at [1435, 34] on icon "다운로드 크기 선택" at bounding box center [1439, 34] width 9 height 5
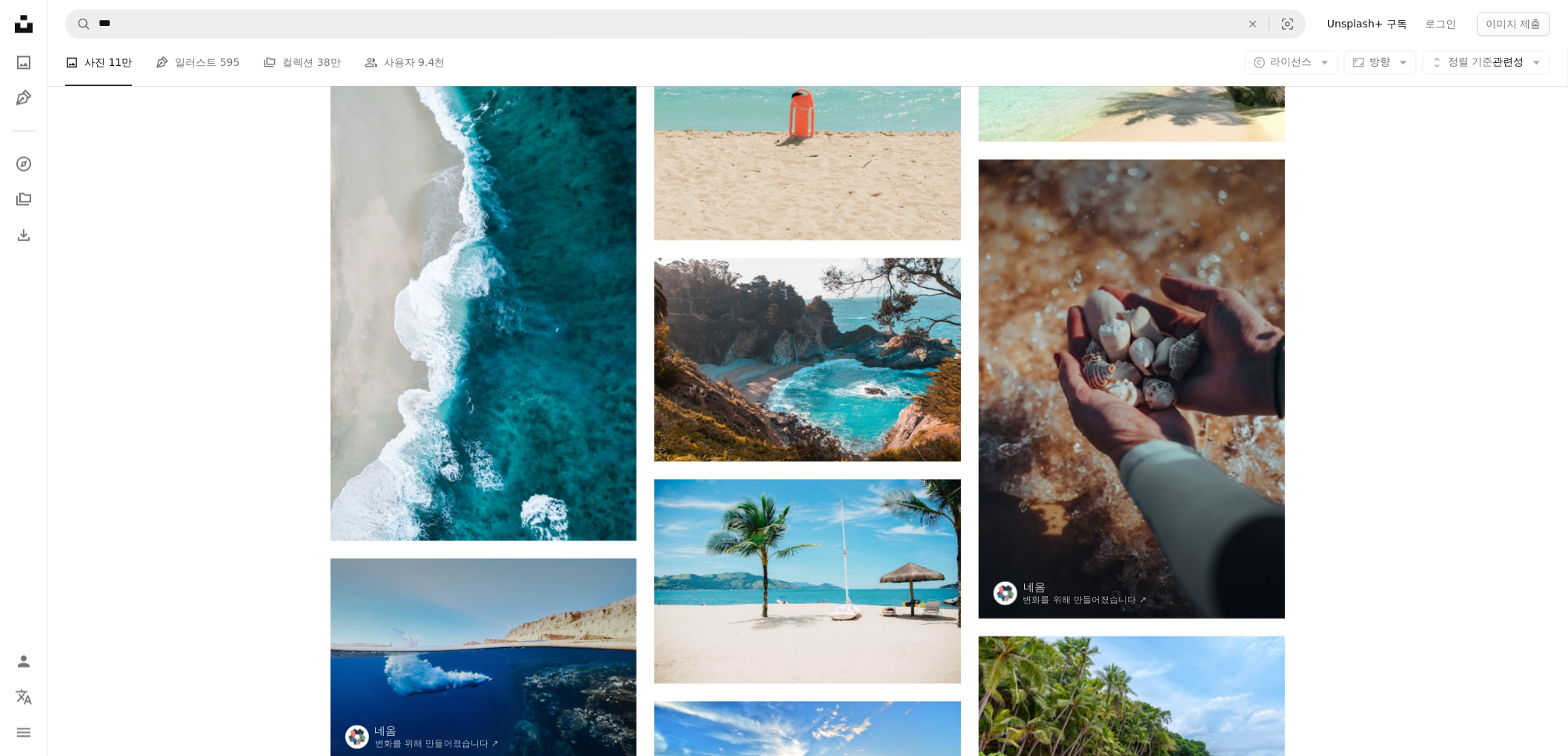
scroll to position [823, 0]
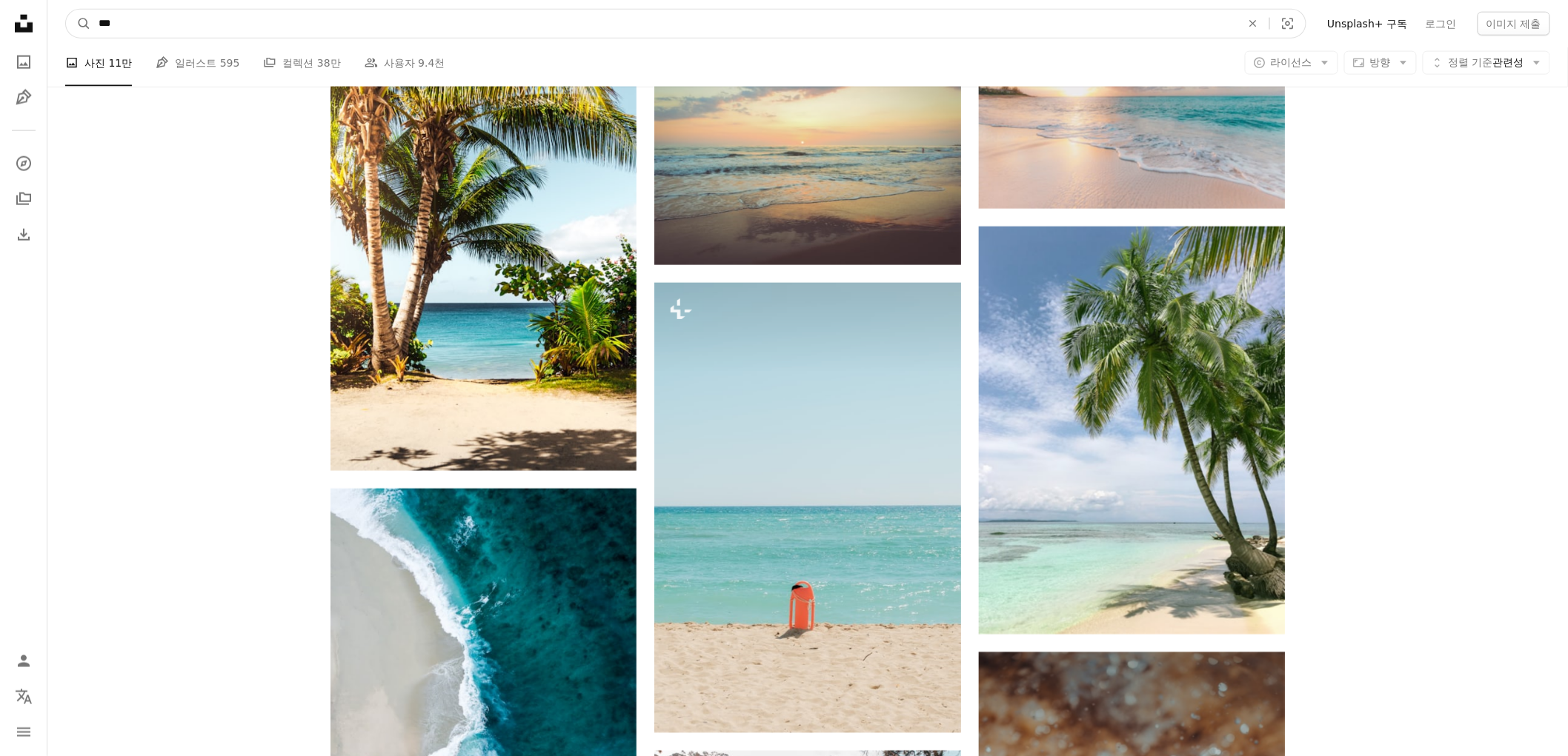
click at [581, 20] on input "***" at bounding box center [664, 24] width 1146 height 28
type input "*"
click button "A magnifying glass" at bounding box center [79, 24] width 25 height 28
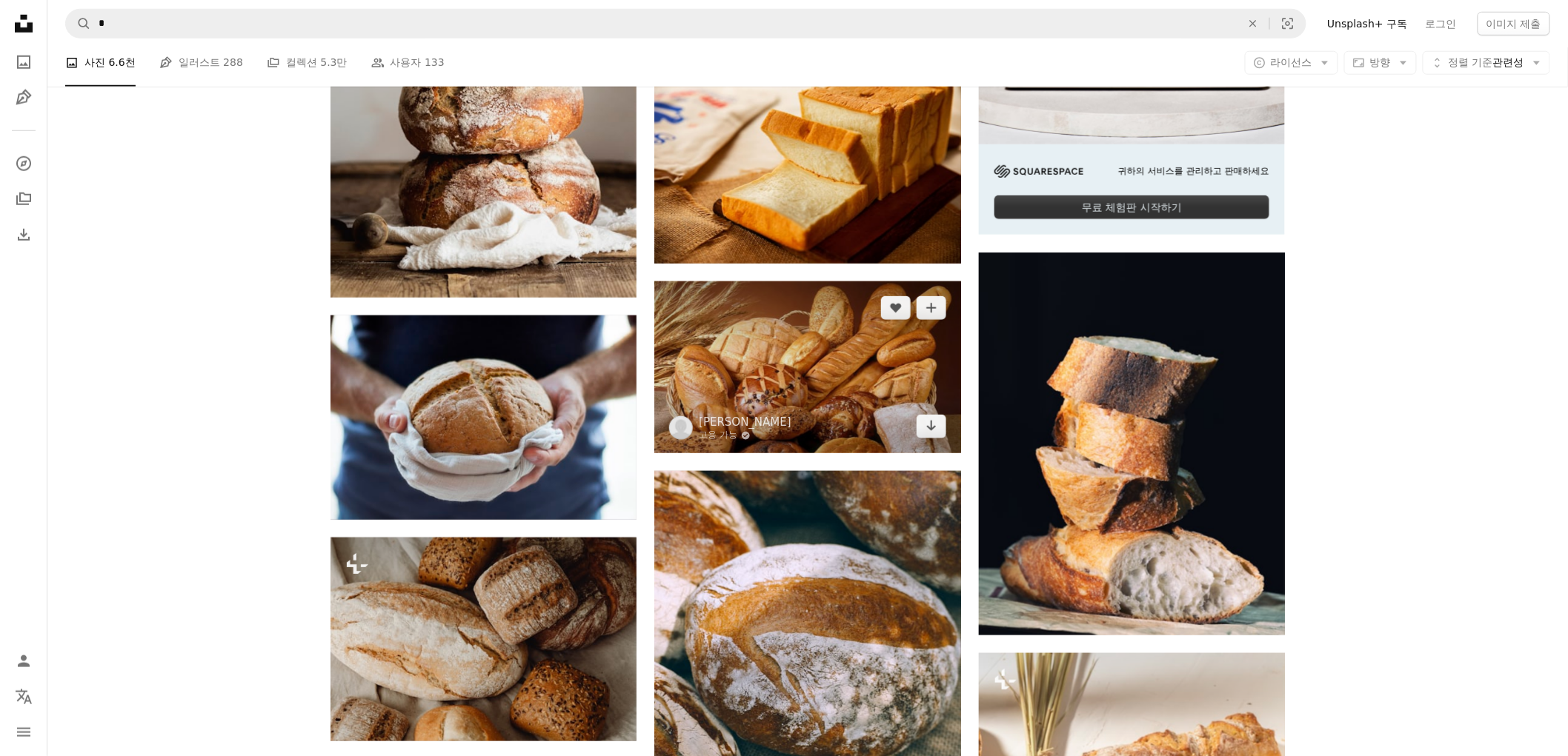
scroll to position [1234, 0]
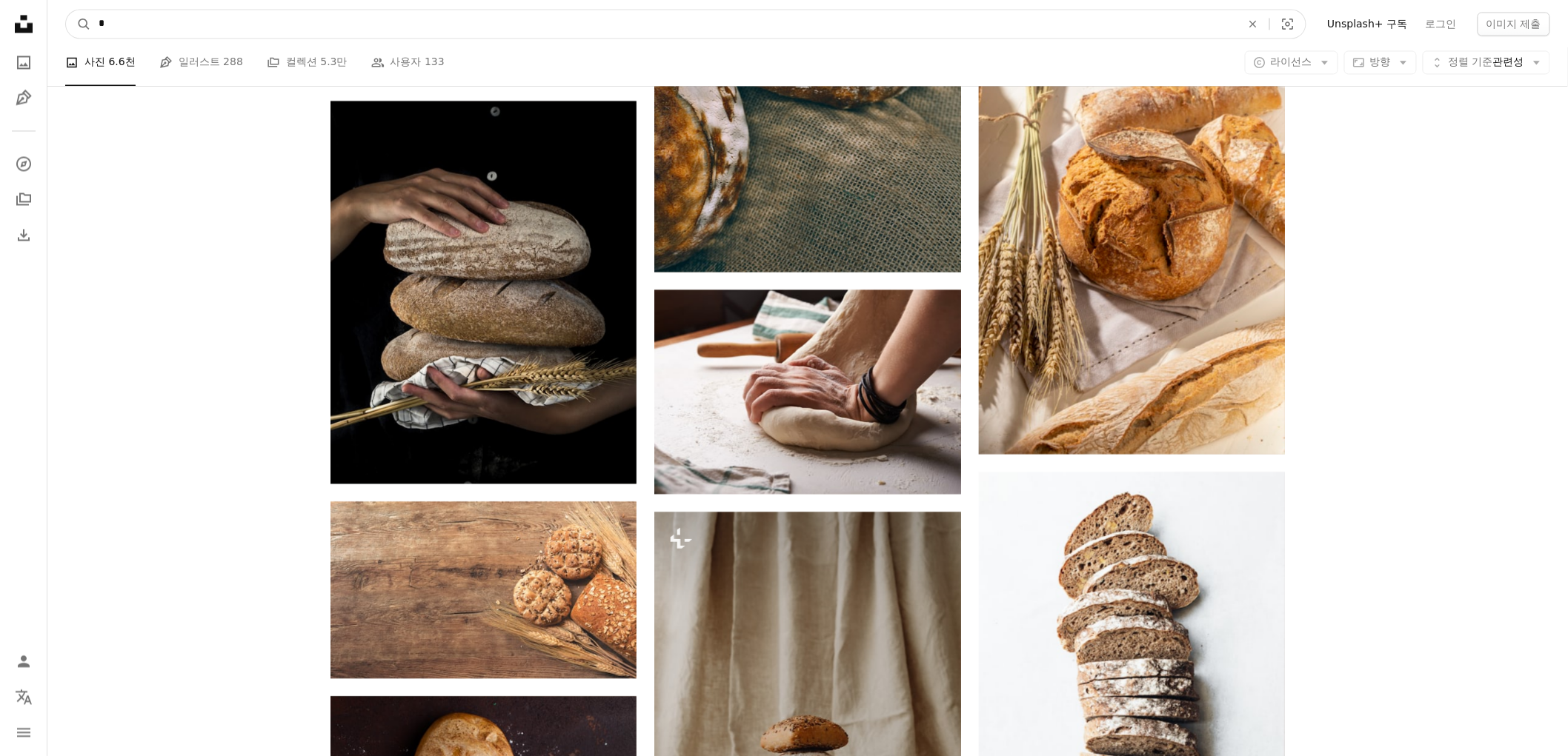
drag, startPoint x: 251, startPoint y: 31, endPoint x: 0, endPoint y: 90, distance: 257.8
click at [0, 90] on div "Unsplash logo Unsplash 홈 A photo Pen Tool A compass A stack of folders Download…" at bounding box center [784, 732] width 1568 height 3933
type input "*"
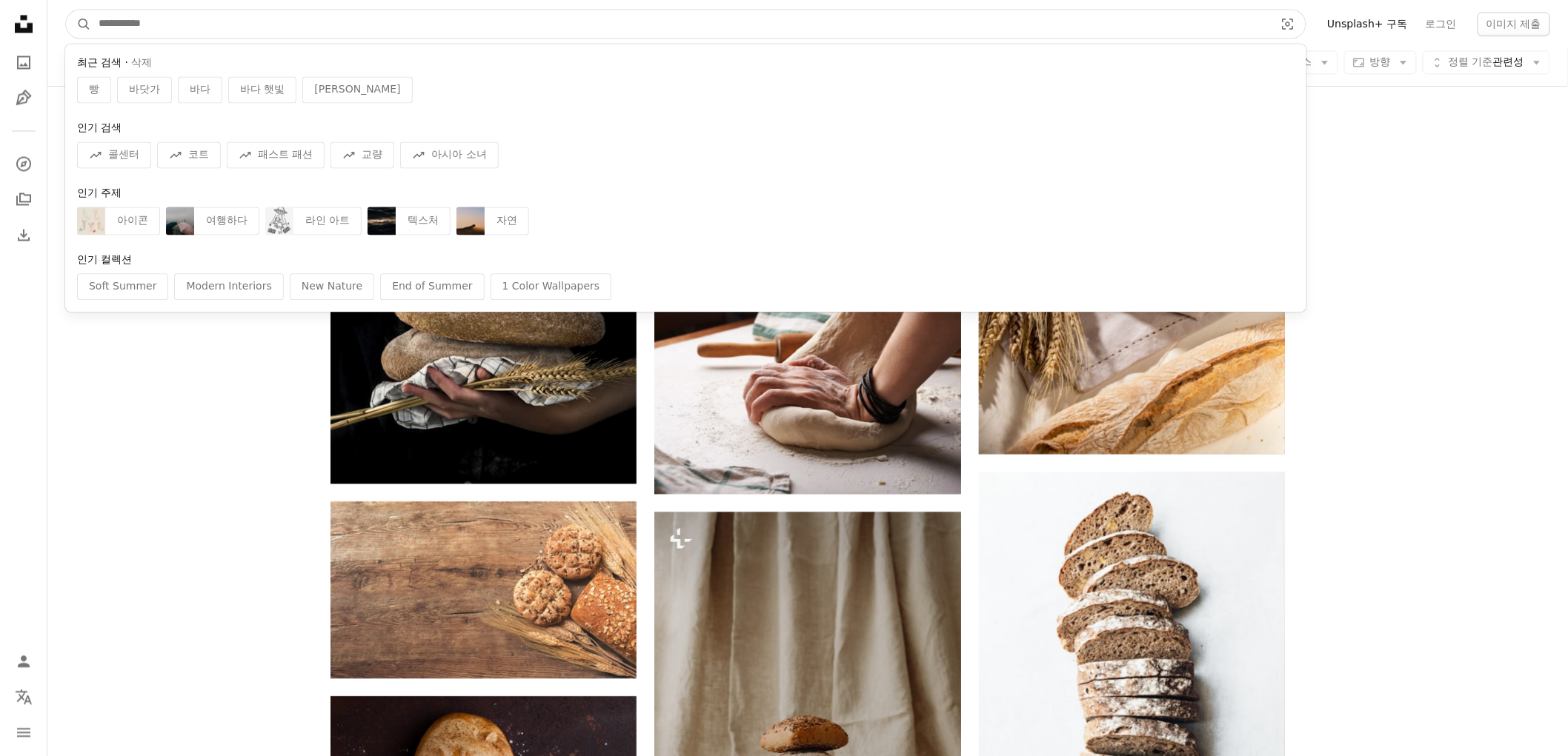
type input "*"
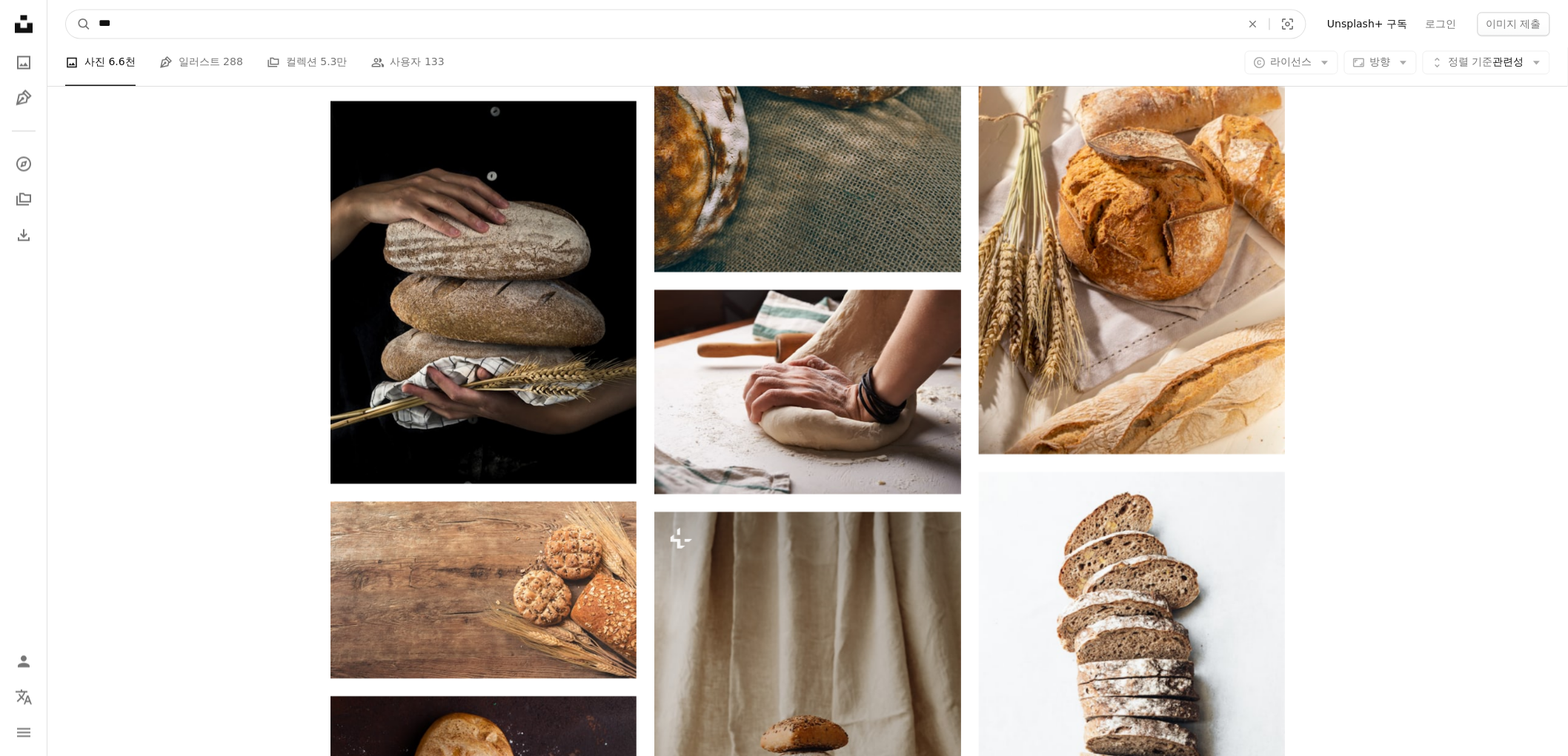
type input "****"
click button "A magnifying glass" at bounding box center [79, 24] width 25 height 28
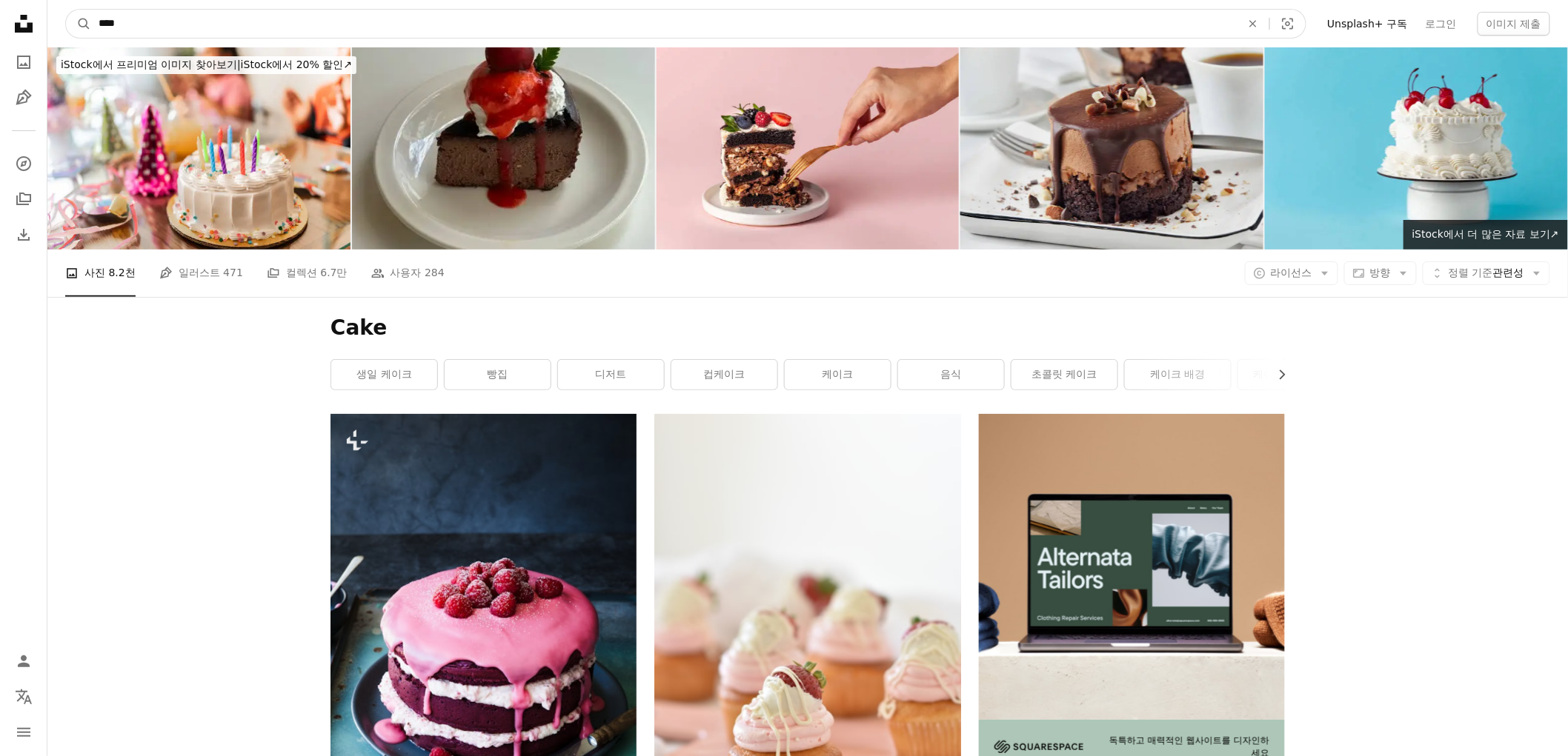
drag, startPoint x: 572, startPoint y: 30, endPoint x: 0, endPoint y: 42, distance: 572.1
